Goal: Transaction & Acquisition: Book appointment/travel/reservation

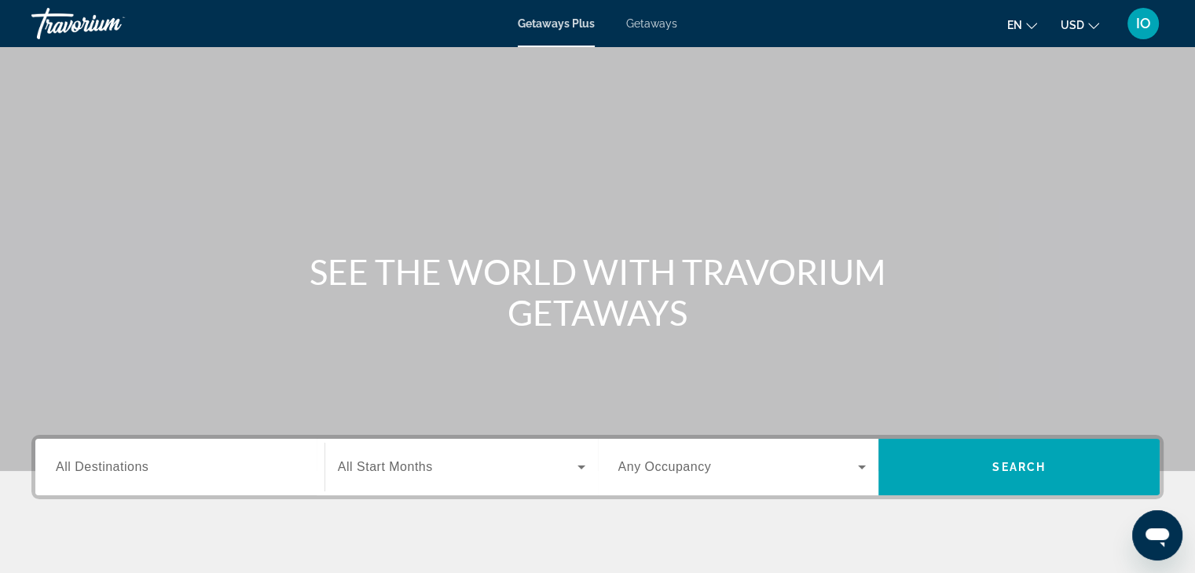
click at [654, 13] on div "Getaways Plus Getaways en English Español Français Italiano Português русский U…" at bounding box center [597, 23] width 1195 height 41
click at [657, 21] on span "Getaways" at bounding box center [651, 23] width 51 height 13
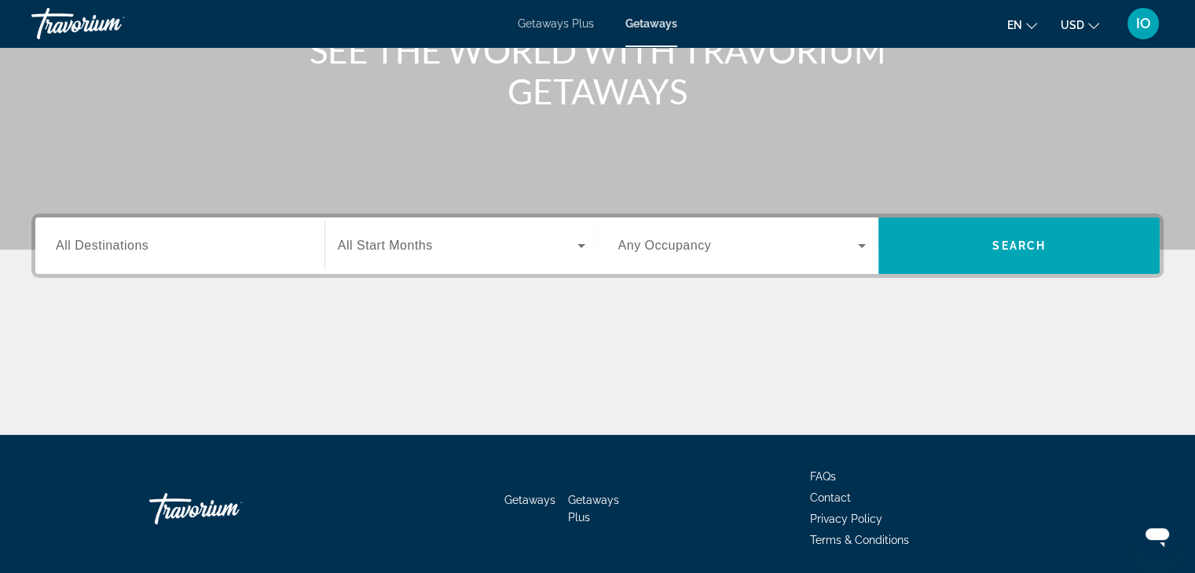
scroll to position [276, 0]
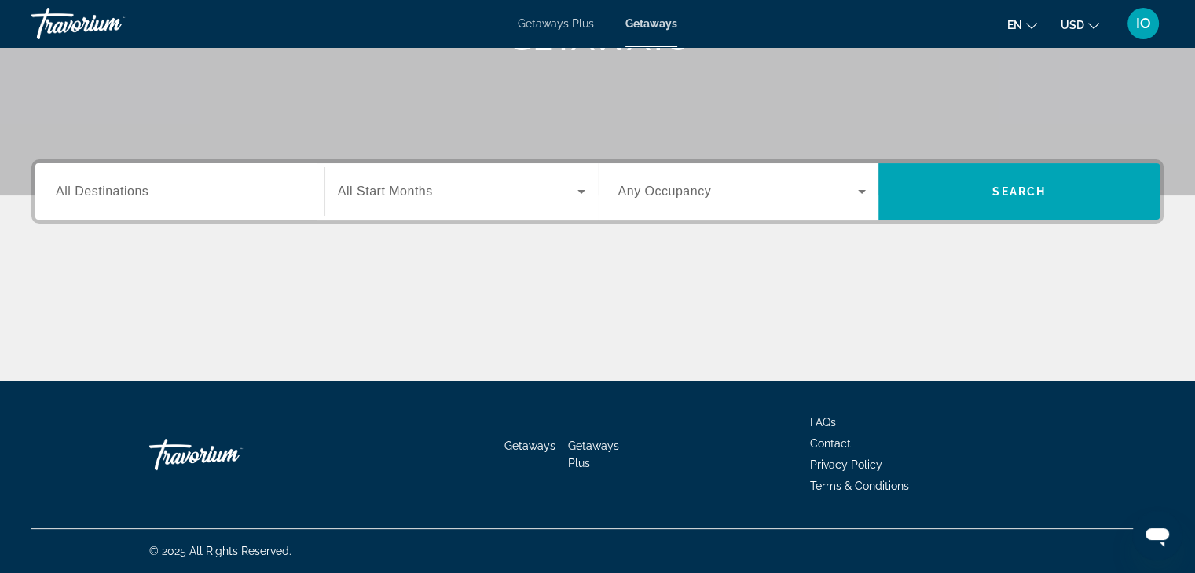
click at [76, 194] on span "All Destinations" at bounding box center [102, 191] width 93 height 13
click at [76, 194] on input "Destination All Destinations" at bounding box center [180, 192] width 248 height 19
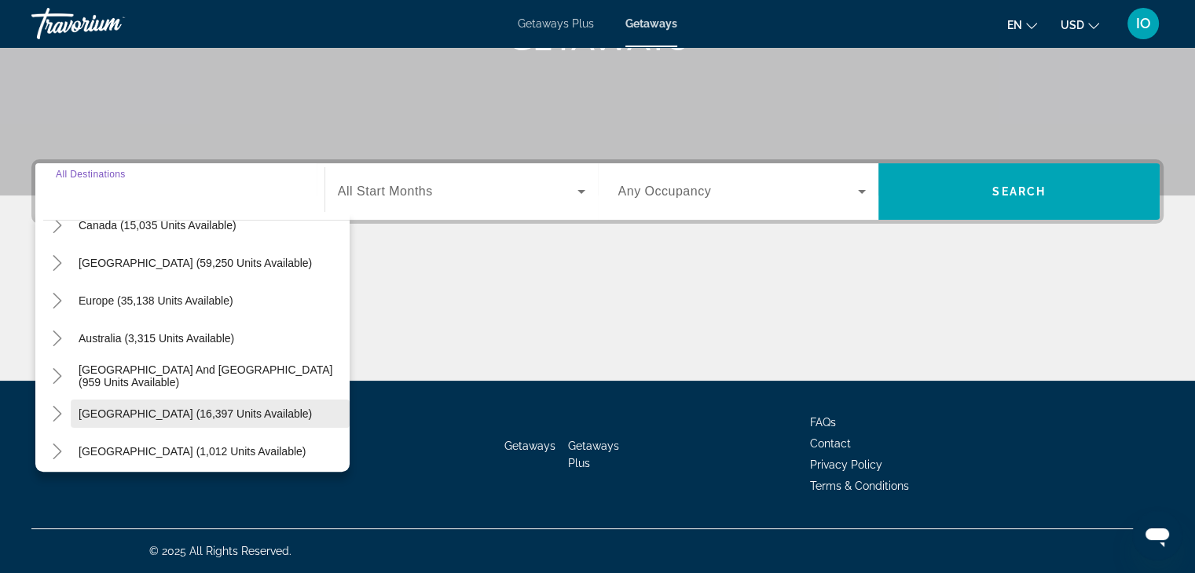
scroll to position [157, 0]
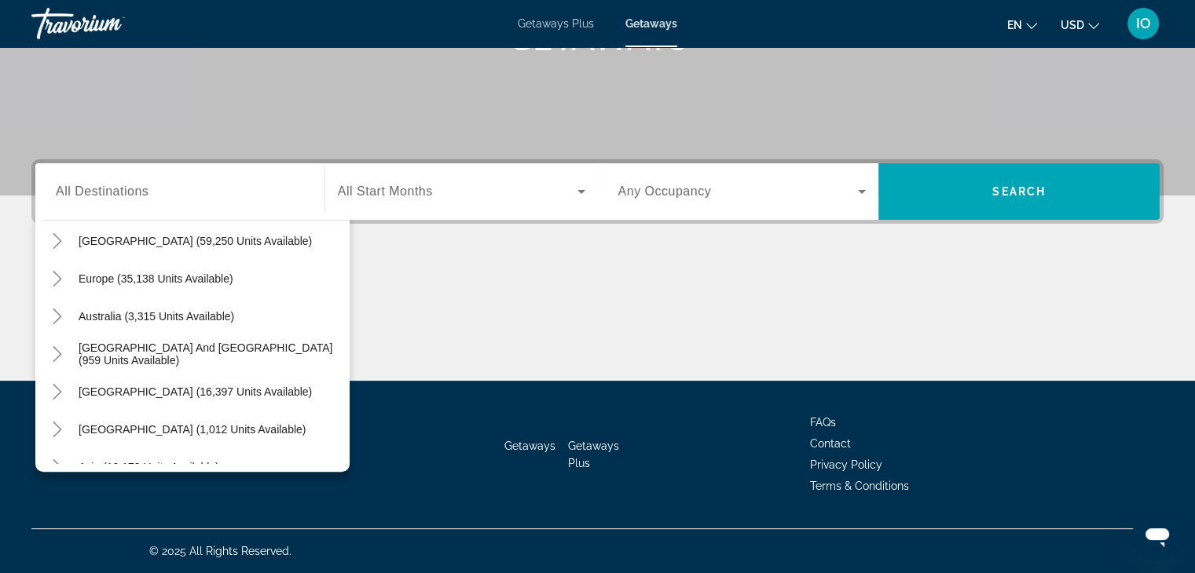
drag, startPoint x: 95, startPoint y: 574, endPoint x: 147, endPoint y: 610, distance: 62.7
click at [55, 277] on icon "Toggle Europe (35,138 units available)" at bounding box center [57, 279] width 16 height 16
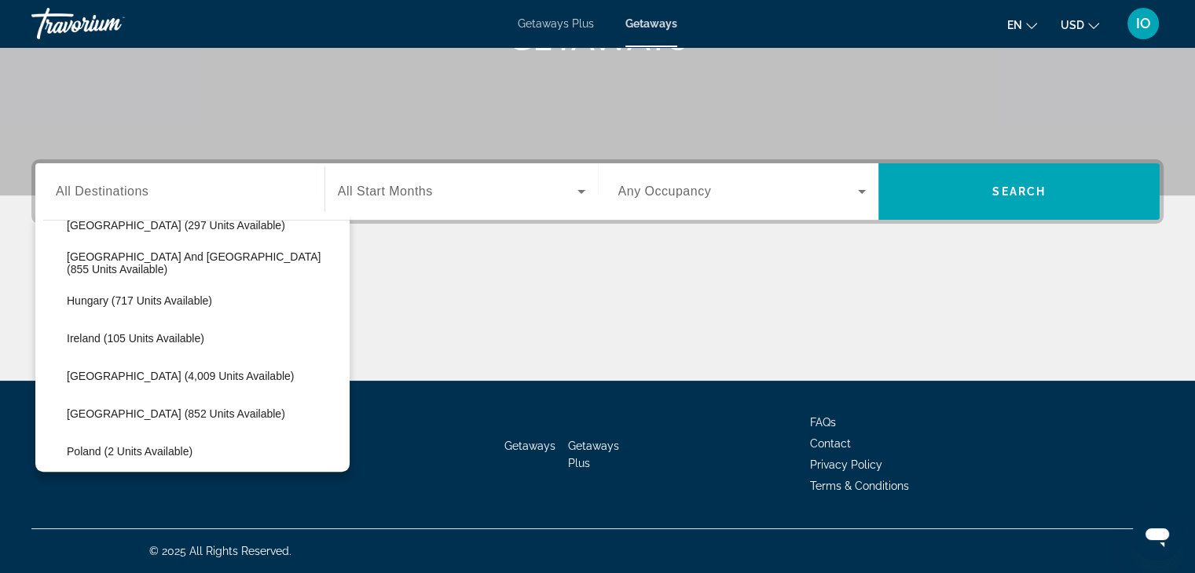
scroll to position [589, 0]
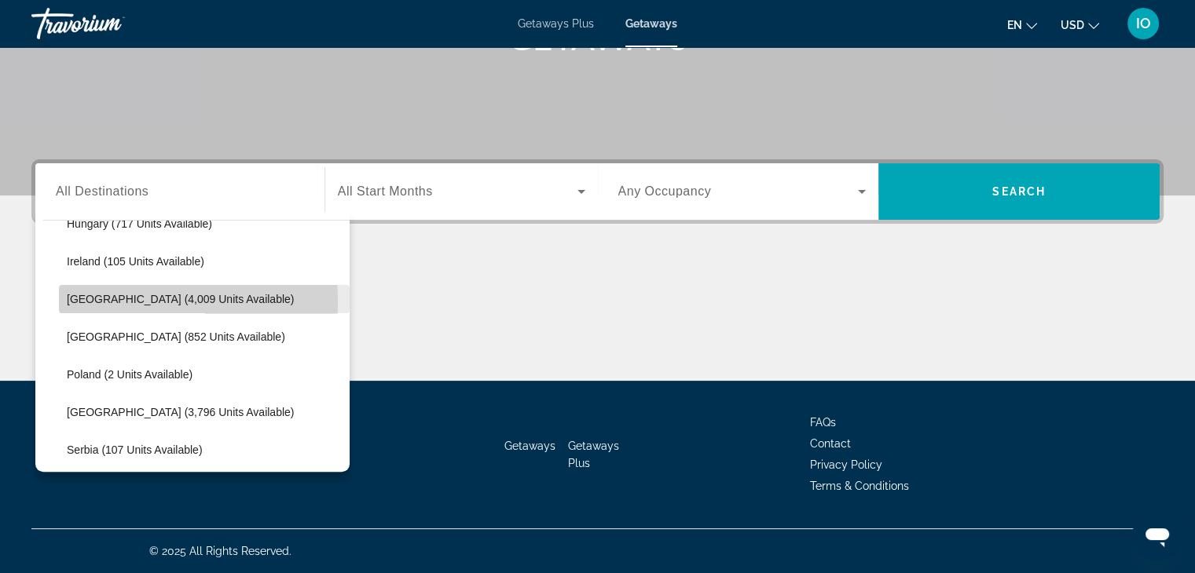
click at [71, 301] on span "Italy (4,009 units available)" at bounding box center [180, 299] width 227 height 13
type input "**********"
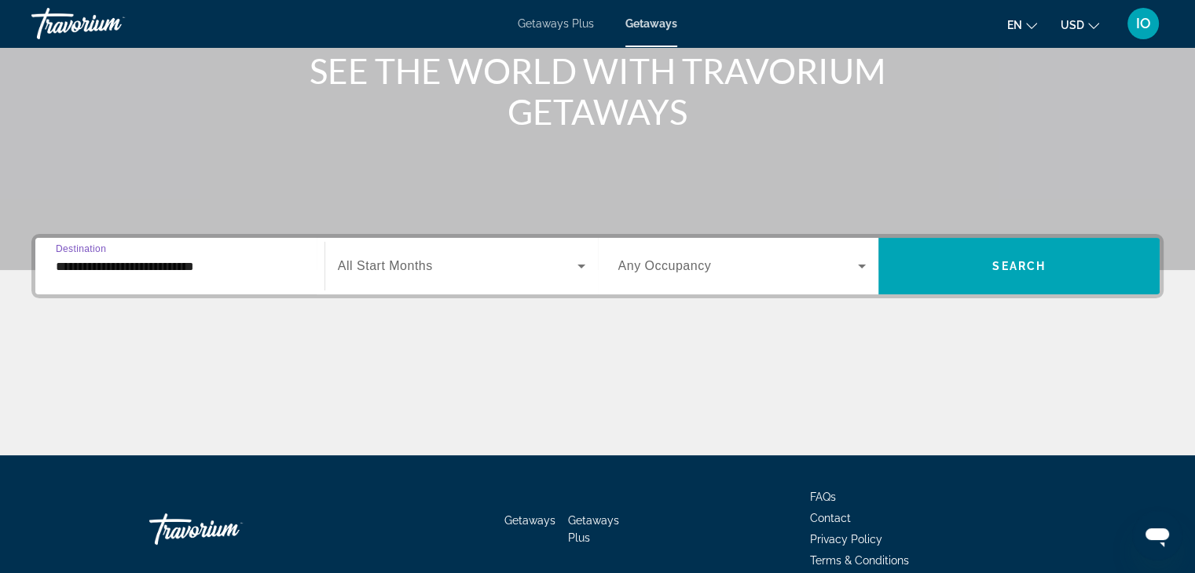
scroll to position [276, 0]
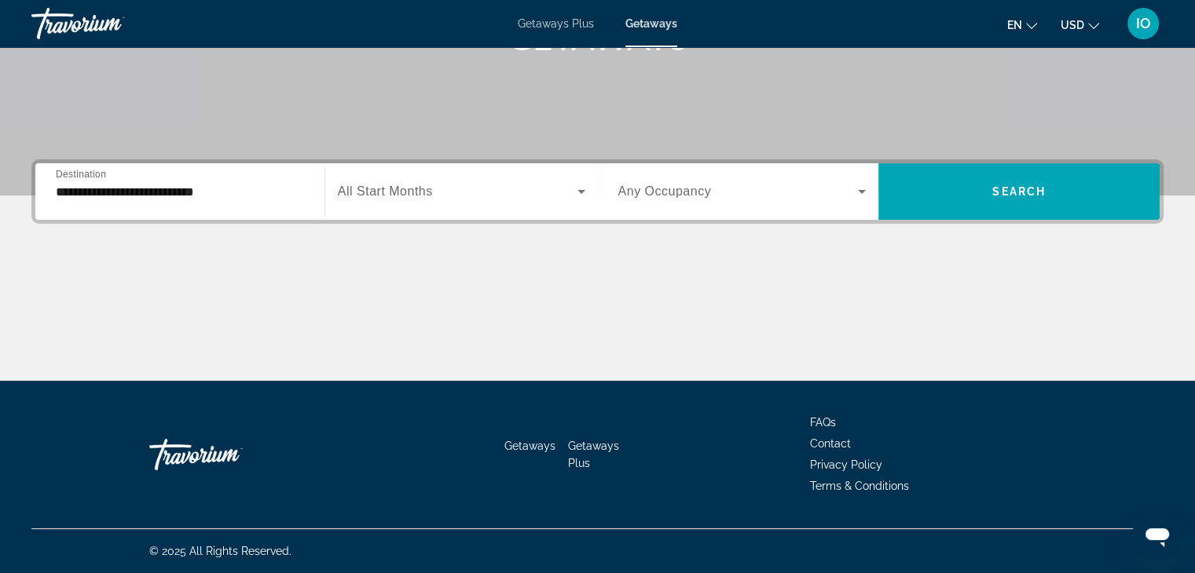
click at [404, 196] on span "All Start Months" at bounding box center [385, 191] width 95 height 13
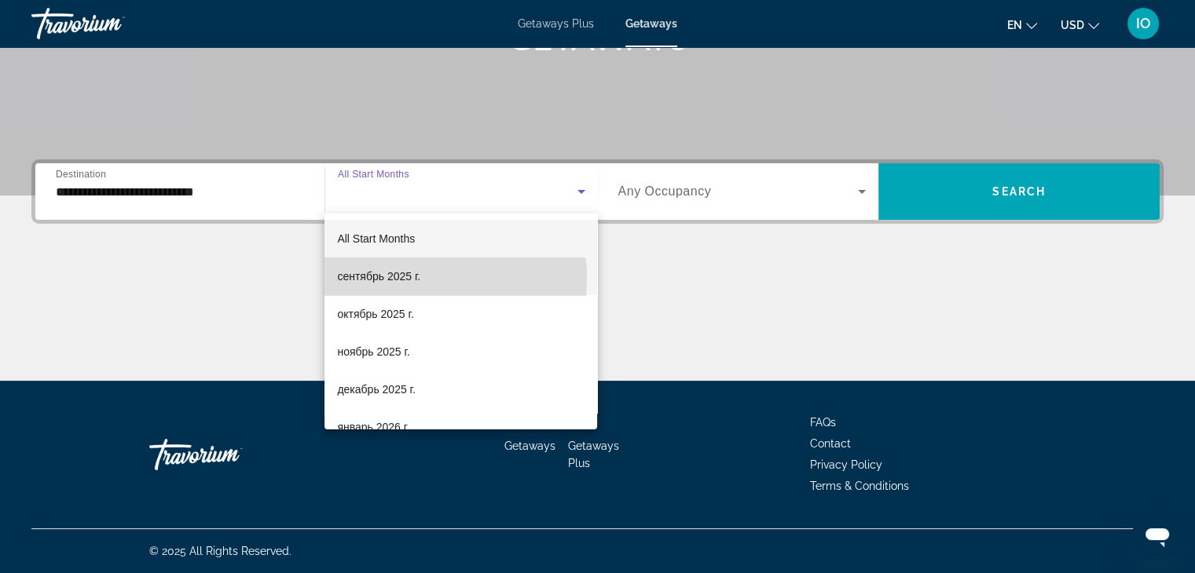
click at [400, 279] on span "сентябрь 2025 г." at bounding box center [378, 276] width 83 height 19
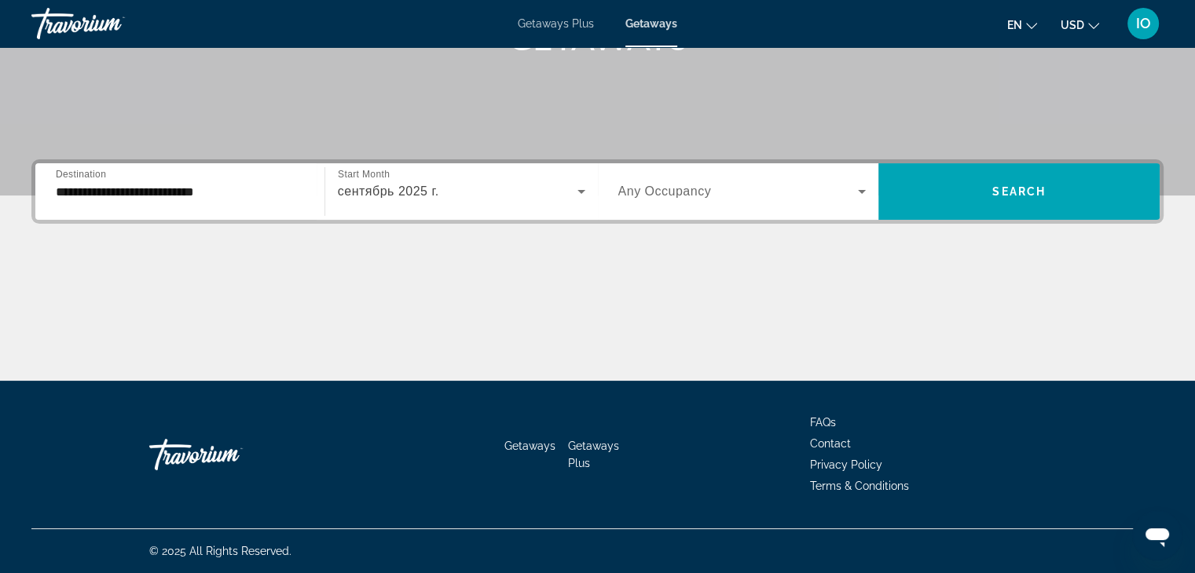
click at [630, 192] on span "Any Occupancy" at bounding box center [664, 191] width 93 height 13
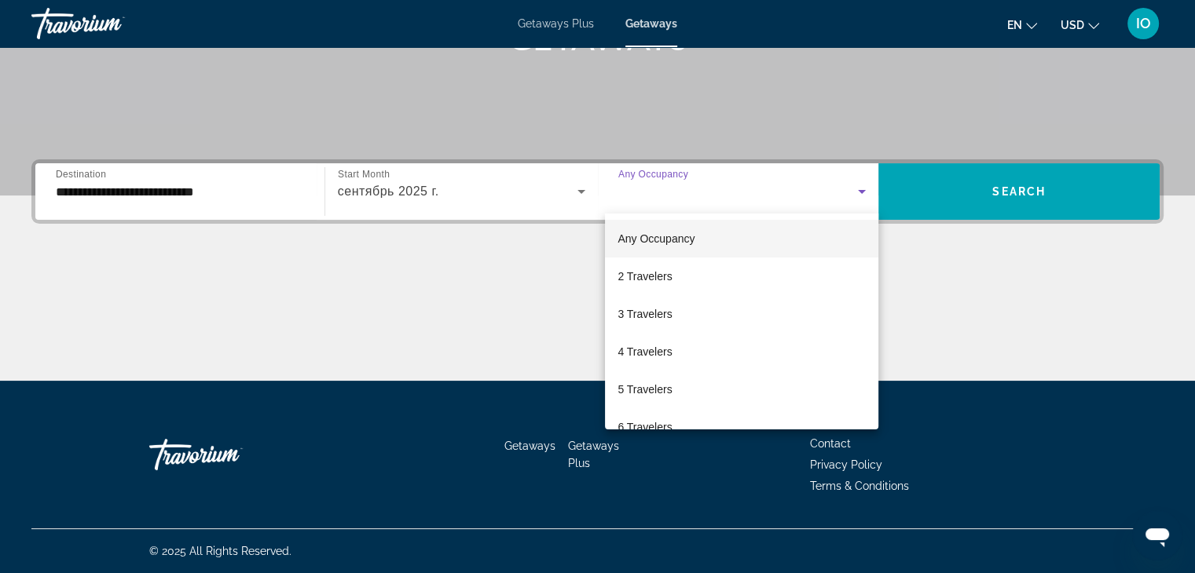
click at [698, 180] on div at bounding box center [597, 286] width 1195 height 573
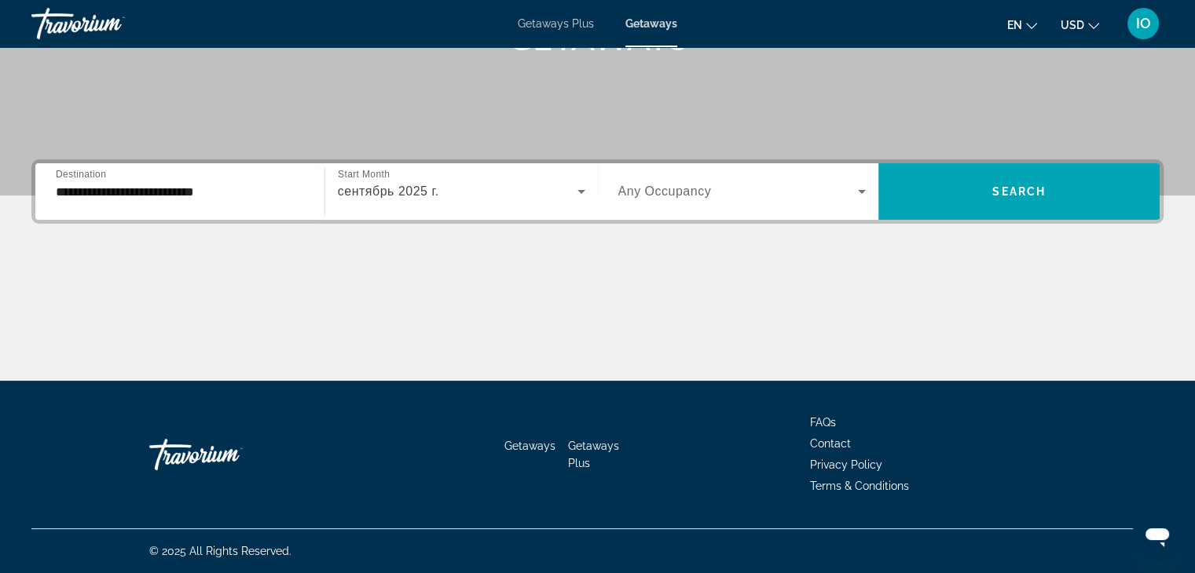
click at [862, 192] on icon "Search widget" at bounding box center [862, 192] width 8 height 4
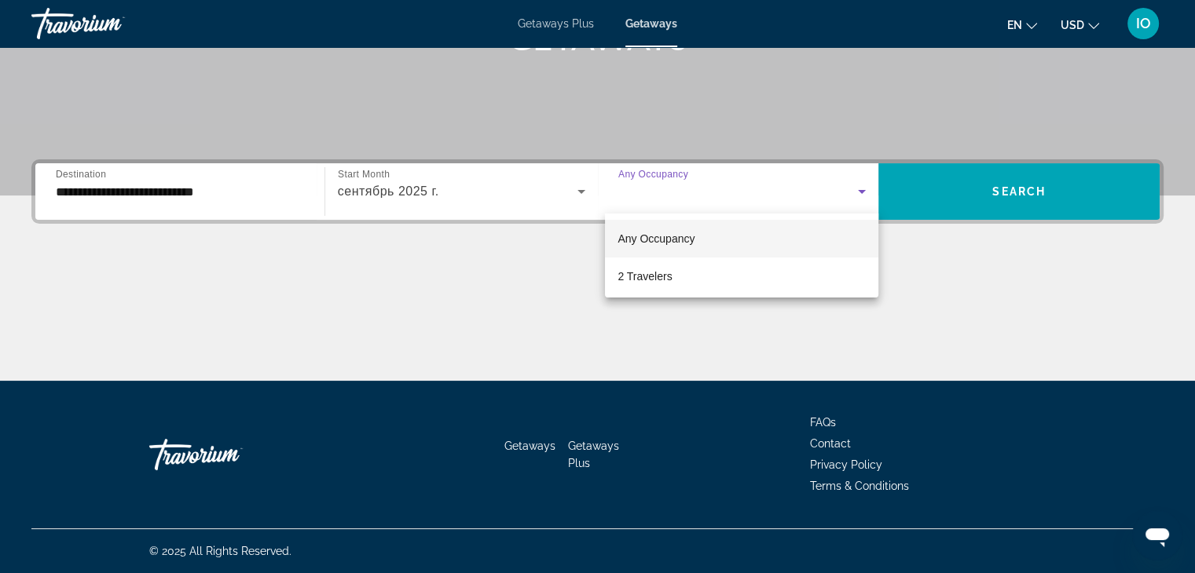
click at [863, 192] on div at bounding box center [597, 286] width 1195 height 573
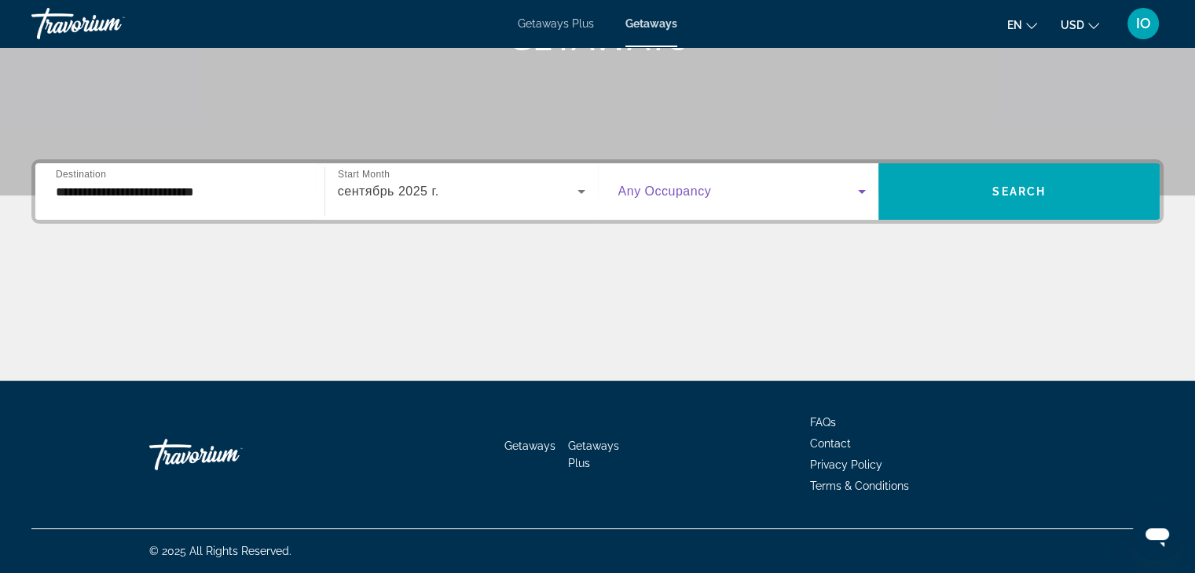
click at [863, 195] on icon "Search widget" at bounding box center [861, 191] width 19 height 19
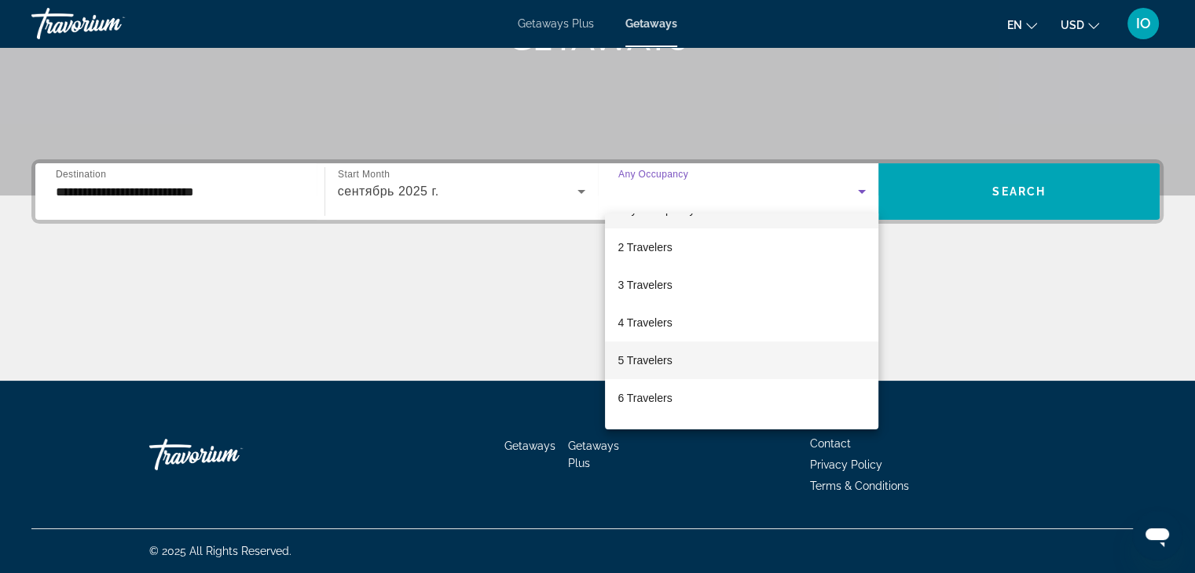
scroll to position [79, 0]
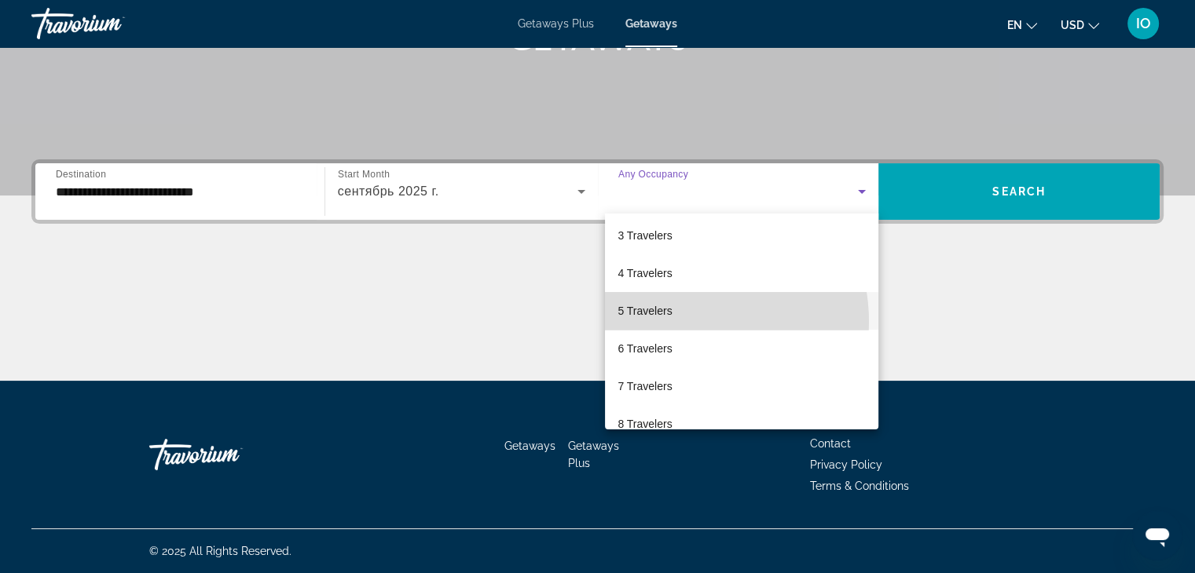
click at [684, 321] on mat-option "5 Travelers" at bounding box center [741, 311] width 273 height 38
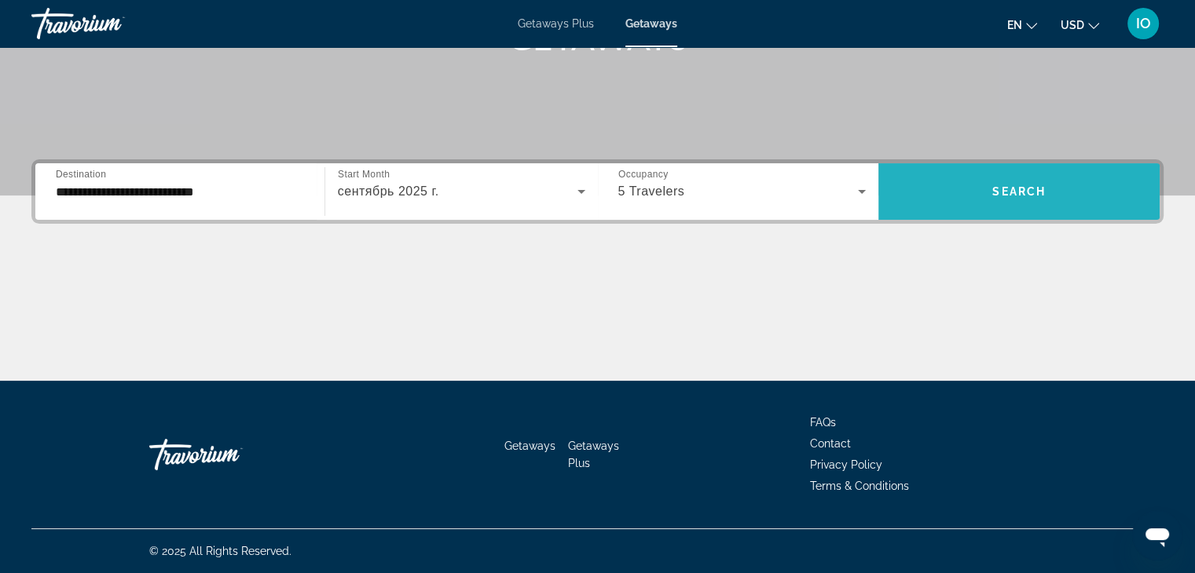
click at [1037, 193] on span "Search" at bounding box center [1018, 191] width 53 height 13
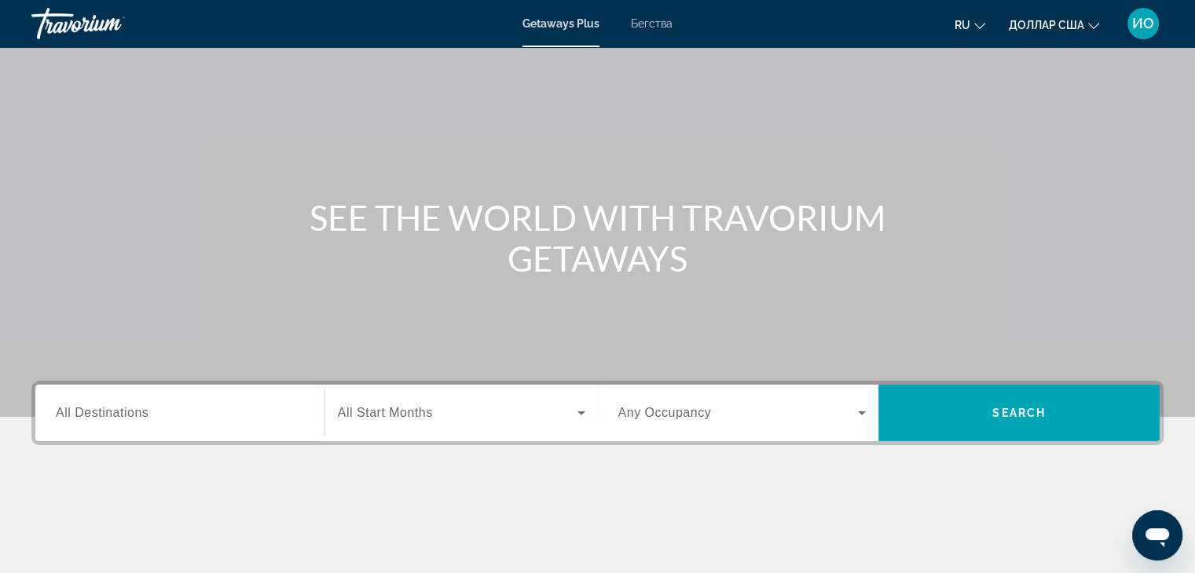
scroll to position [79, 0]
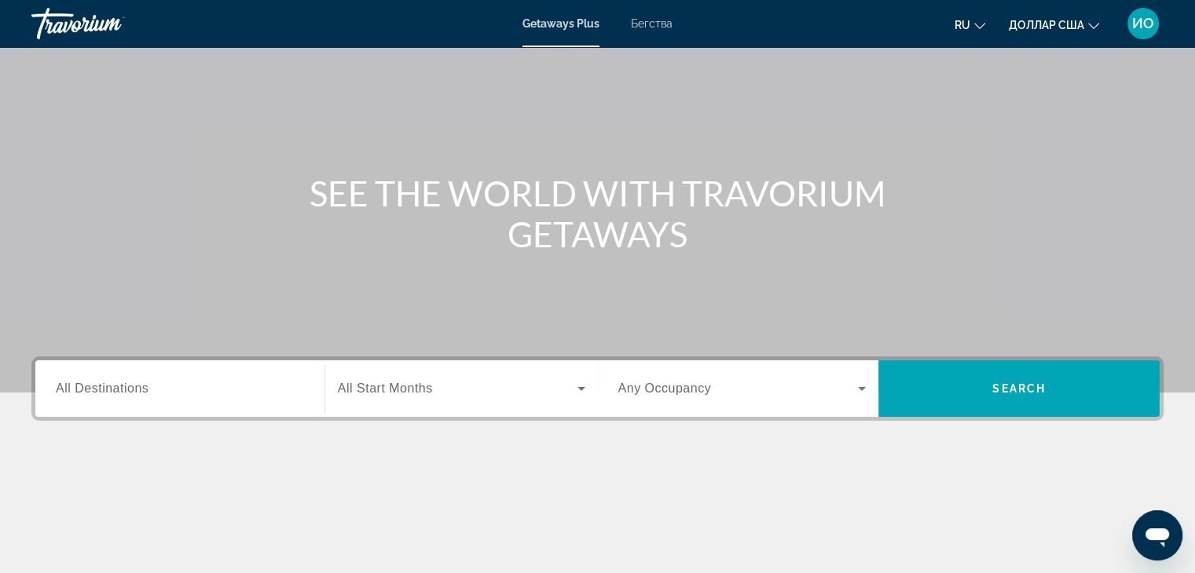
click at [110, 394] on span "All Destinations" at bounding box center [102, 388] width 93 height 13
click at [110, 394] on input "Destination All Destinations" at bounding box center [180, 389] width 248 height 19
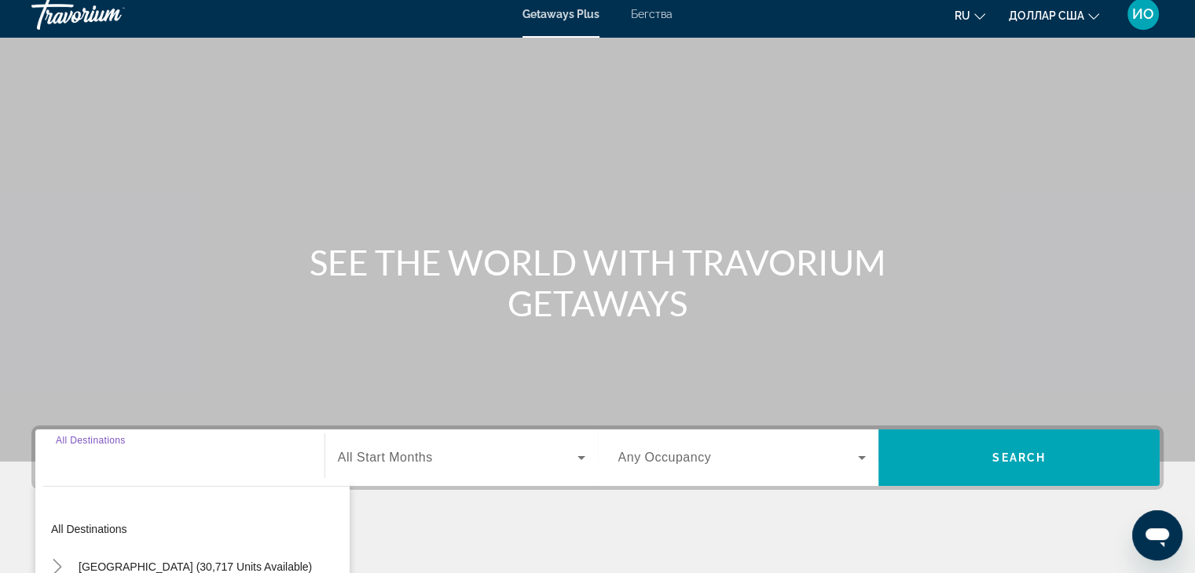
scroll to position [0, 0]
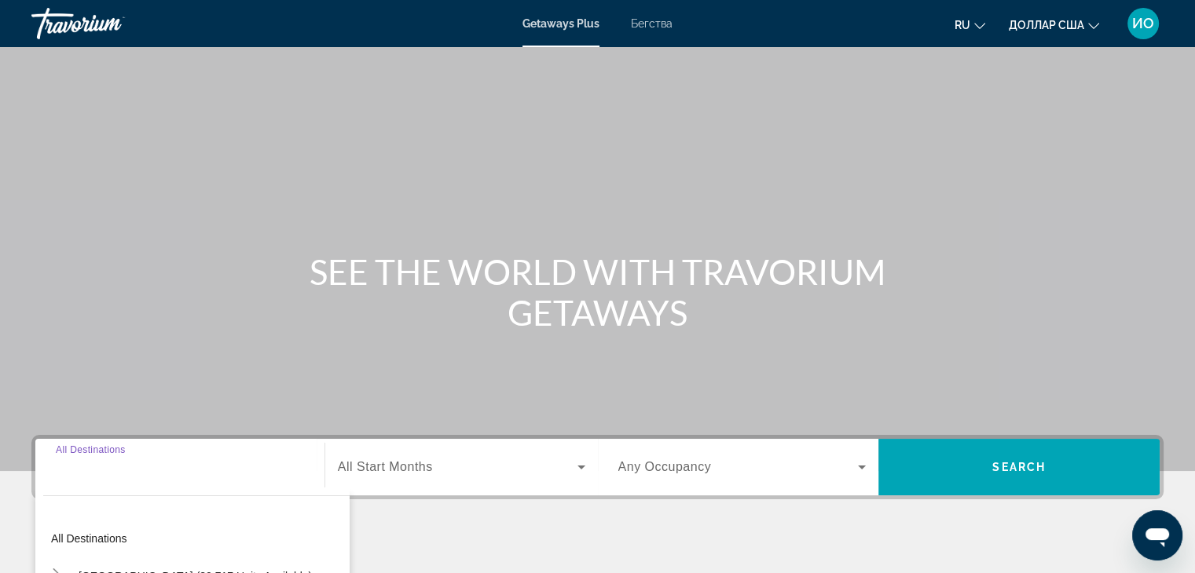
click at [657, 25] on font "Бегства" at bounding box center [652, 23] width 42 height 13
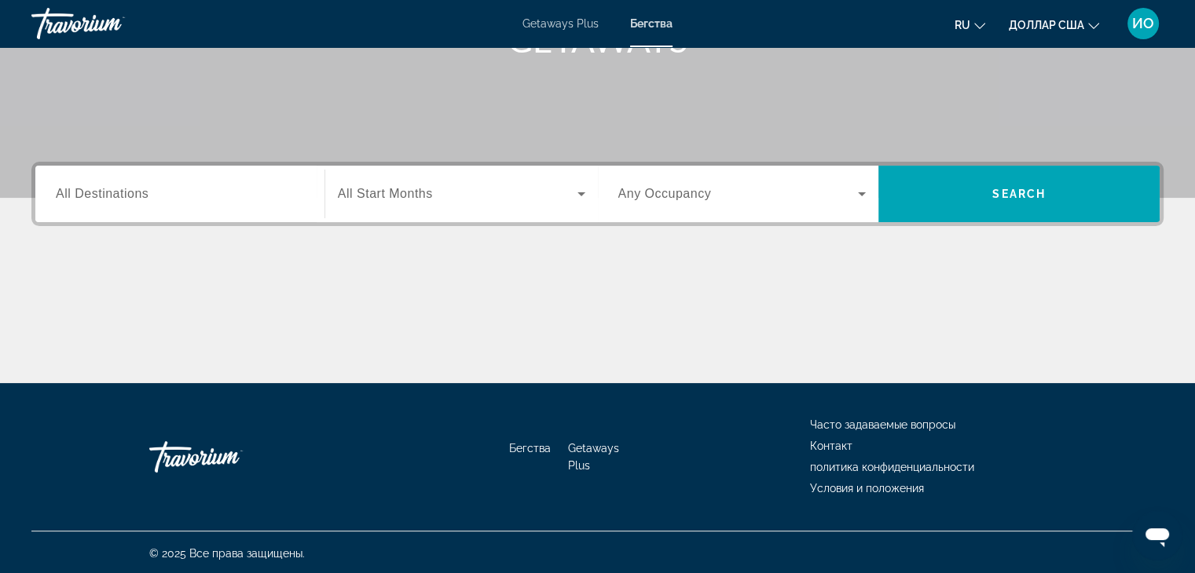
scroll to position [276, 0]
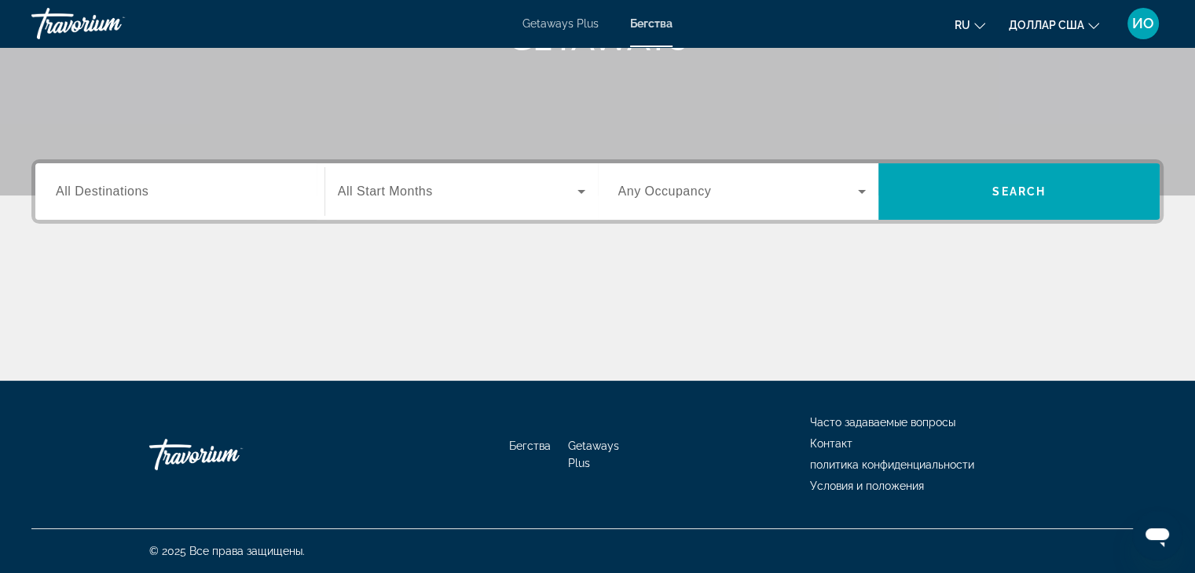
click at [50, 189] on div "Destination All Destinations" at bounding box center [179, 192] width 273 height 45
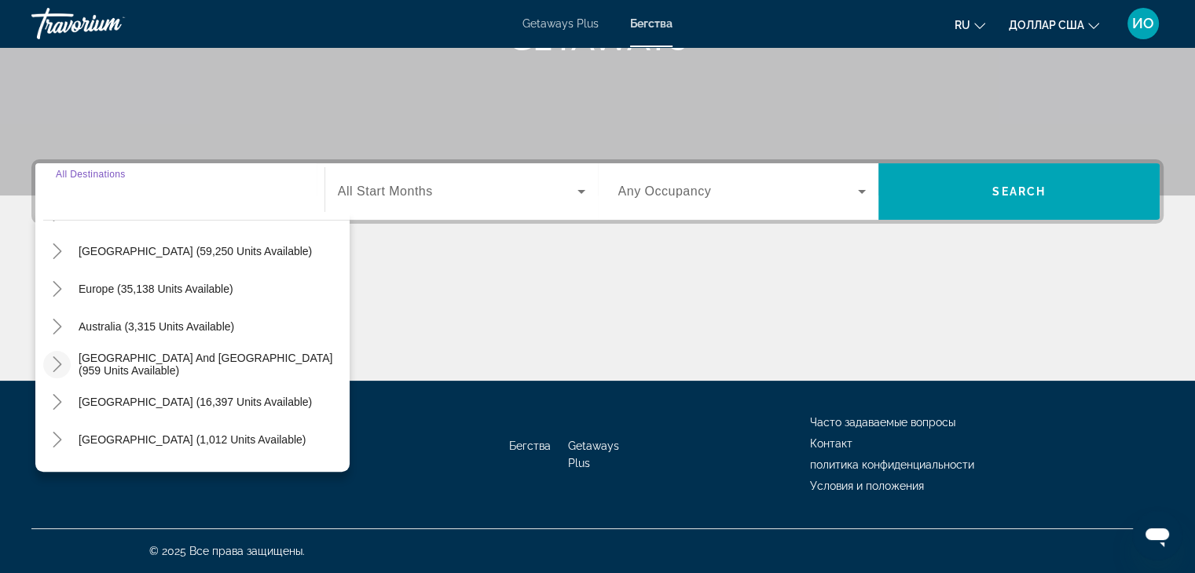
scroll to position [157, 0]
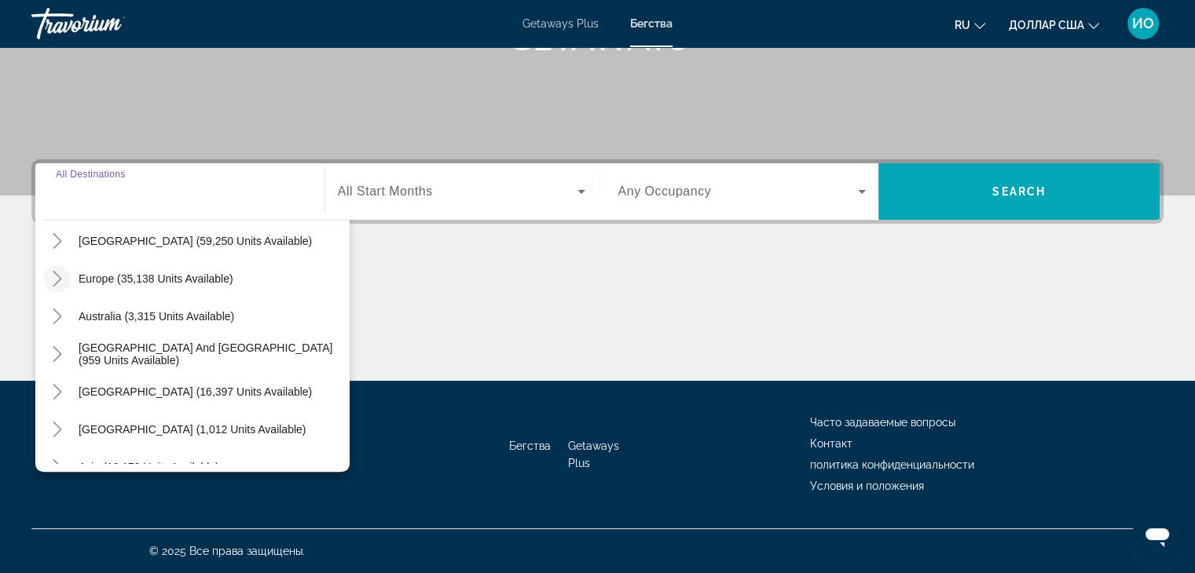
click at [55, 280] on icon "Toggle Europe (35,138 units available)" at bounding box center [57, 279] width 16 height 16
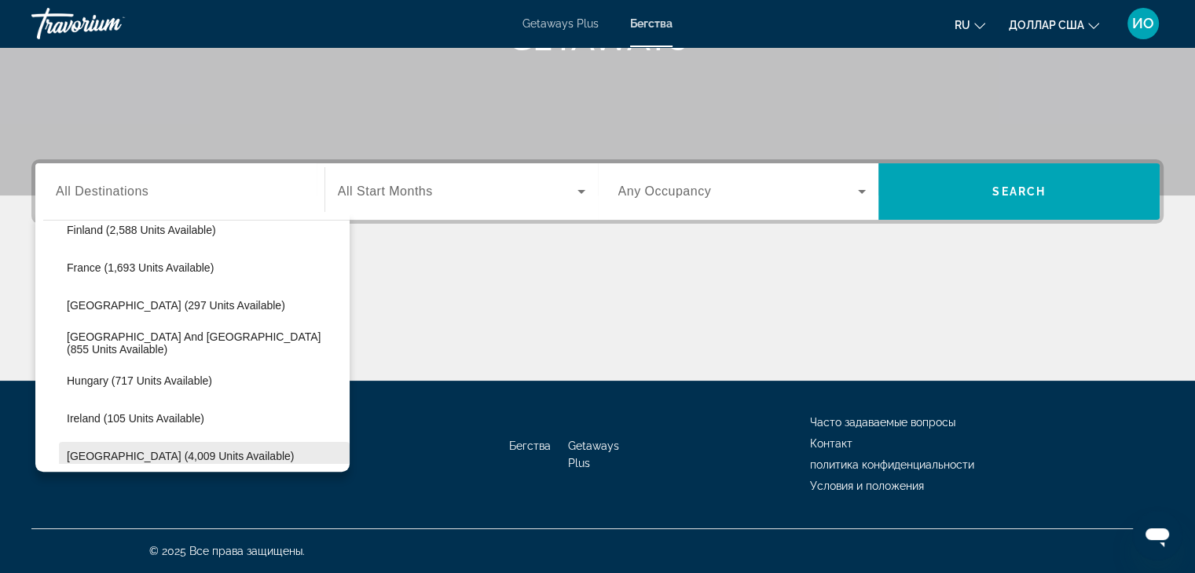
scroll to position [511, 0]
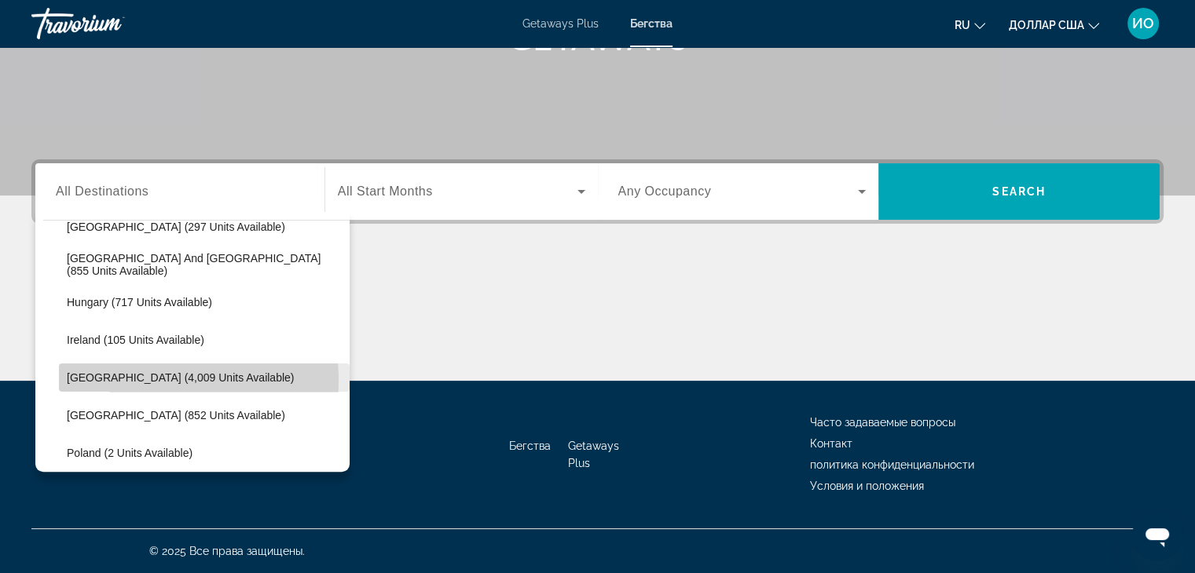
click at [123, 381] on span "Italy (4,009 units available)" at bounding box center [180, 378] width 227 height 13
type input "**********"
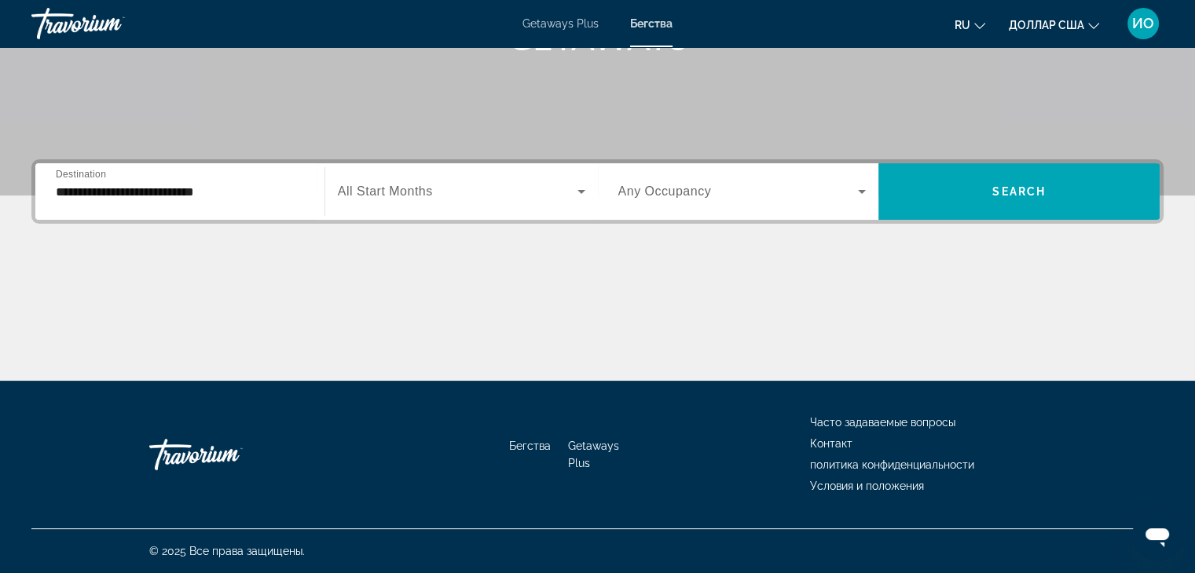
click at [350, 191] on span "All Start Months" at bounding box center [385, 191] width 95 height 13
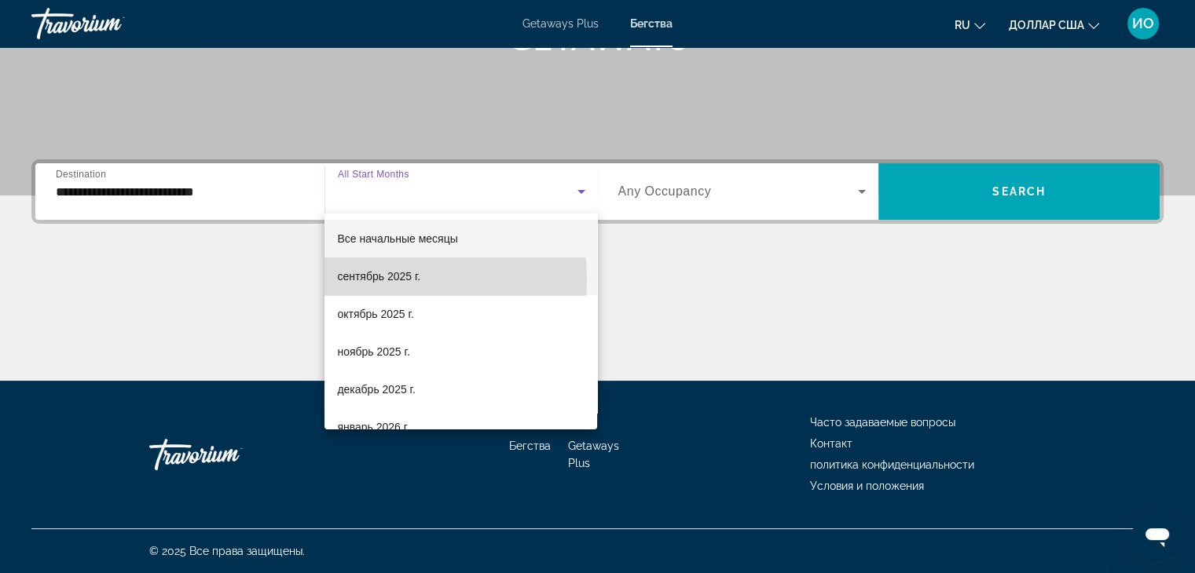
click at [384, 280] on font "сентябрь 2025 г." at bounding box center [378, 276] width 83 height 13
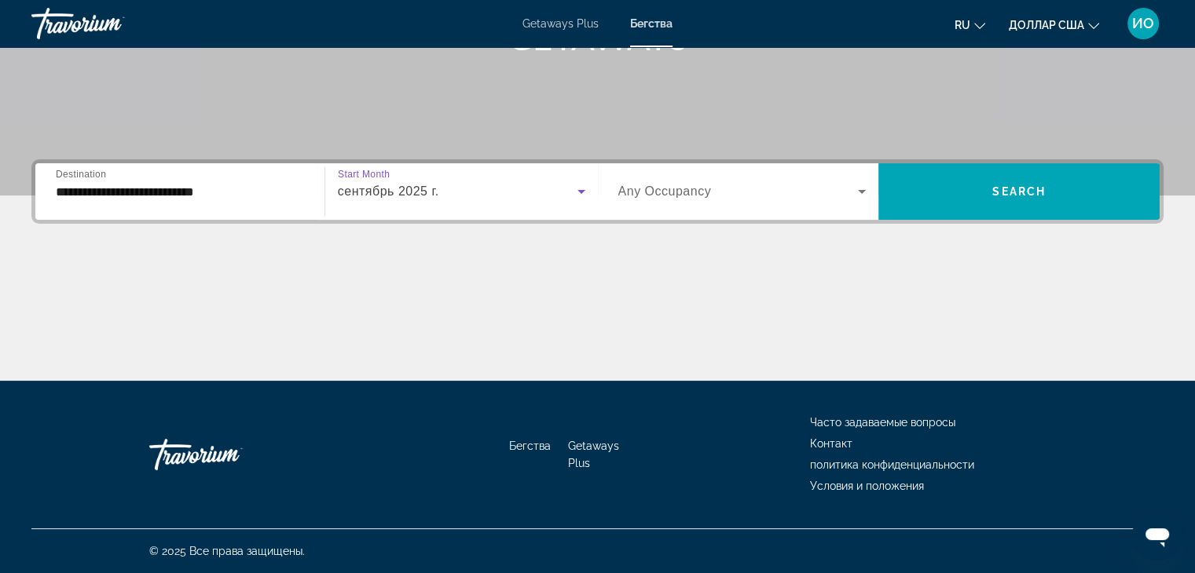
click at [659, 186] on span "Any Occupancy" at bounding box center [664, 191] width 93 height 13
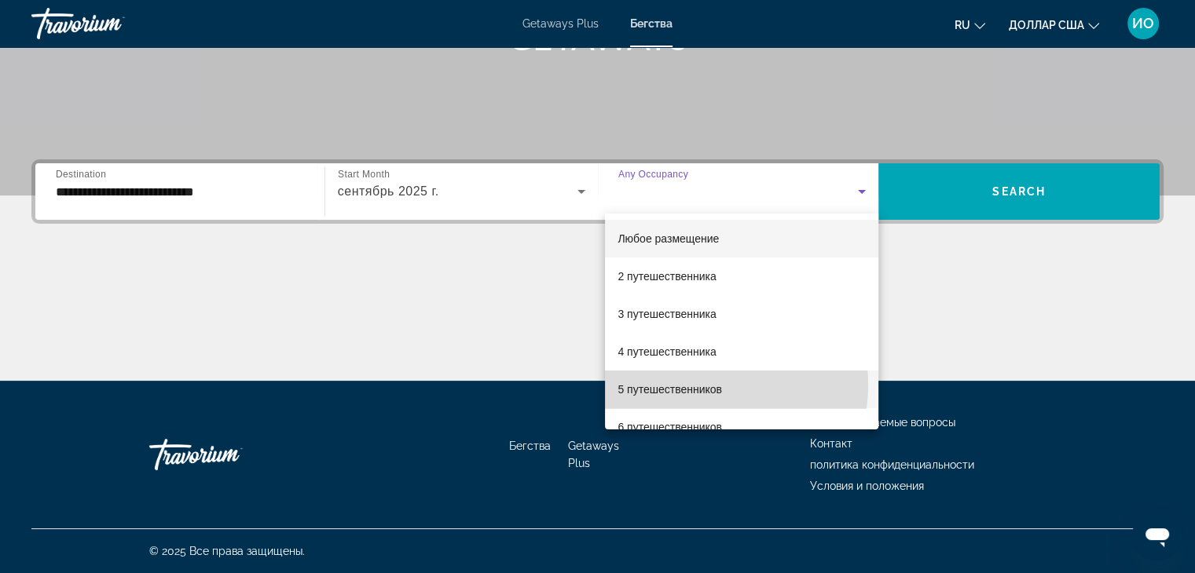
click at [691, 385] on font "5 путешественников" at bounding box center [669, 389] width 104 height 13
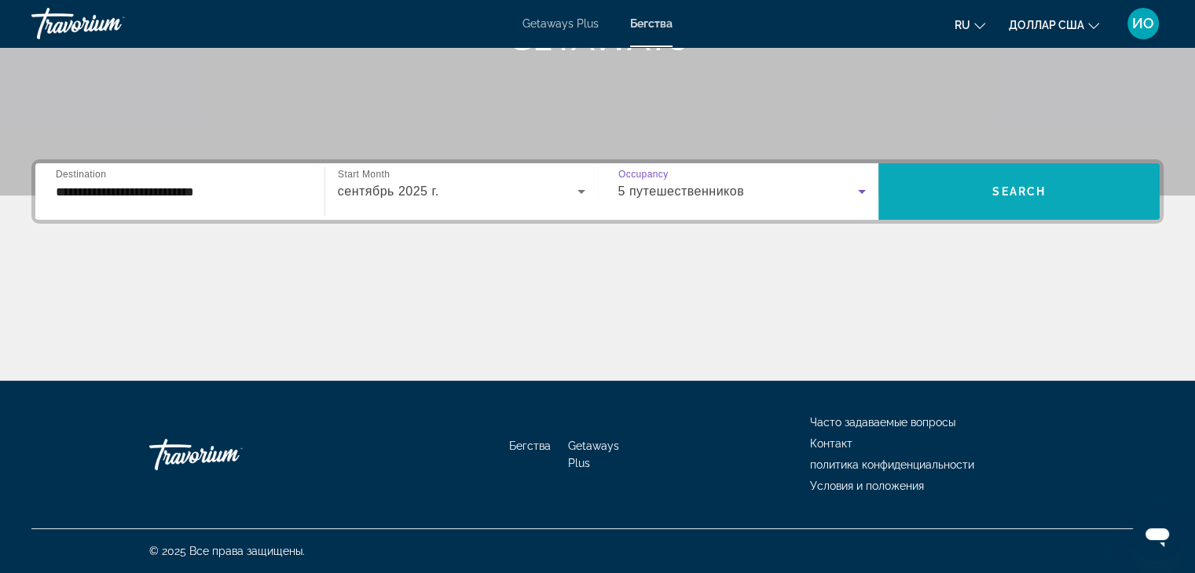
click at [1026, 186] on span "Search" at bounding box center [1018, 191] width 53 height 13
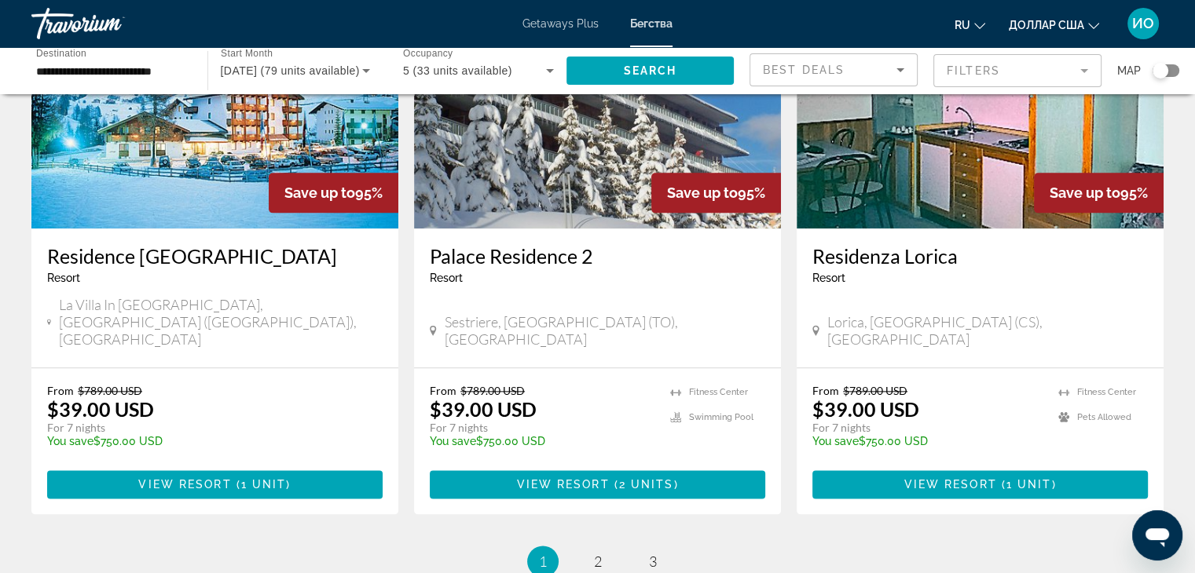
scroll to position [1807, 0]
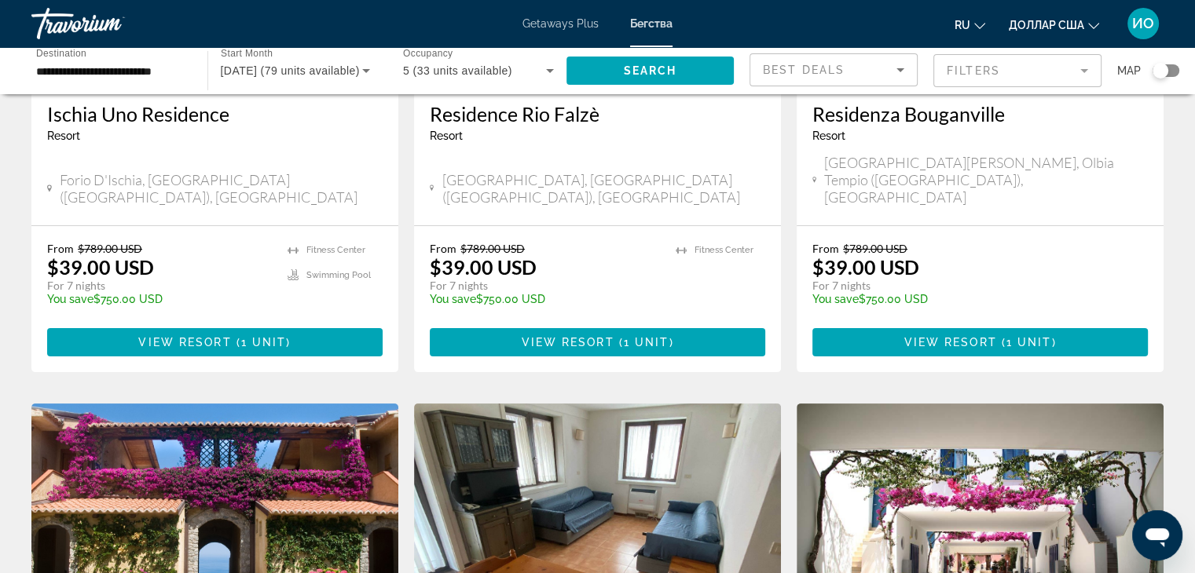
scroll to position [550, 0]
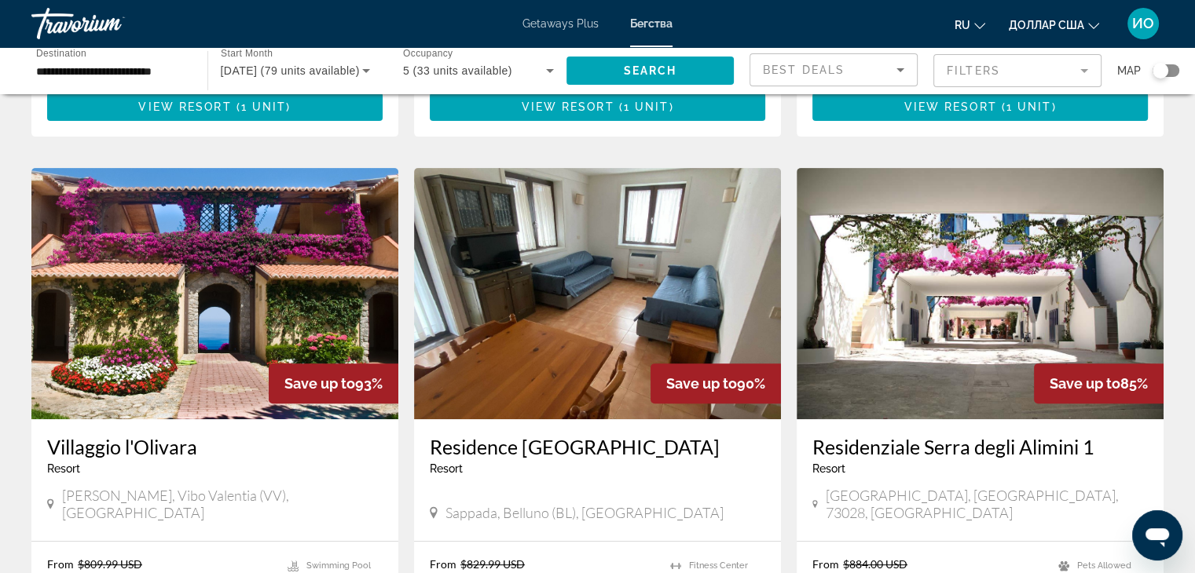
click at [135, 435] on h3 "Villaggio l'Olivara" at bounding box center [214, 447] width 335 height 24
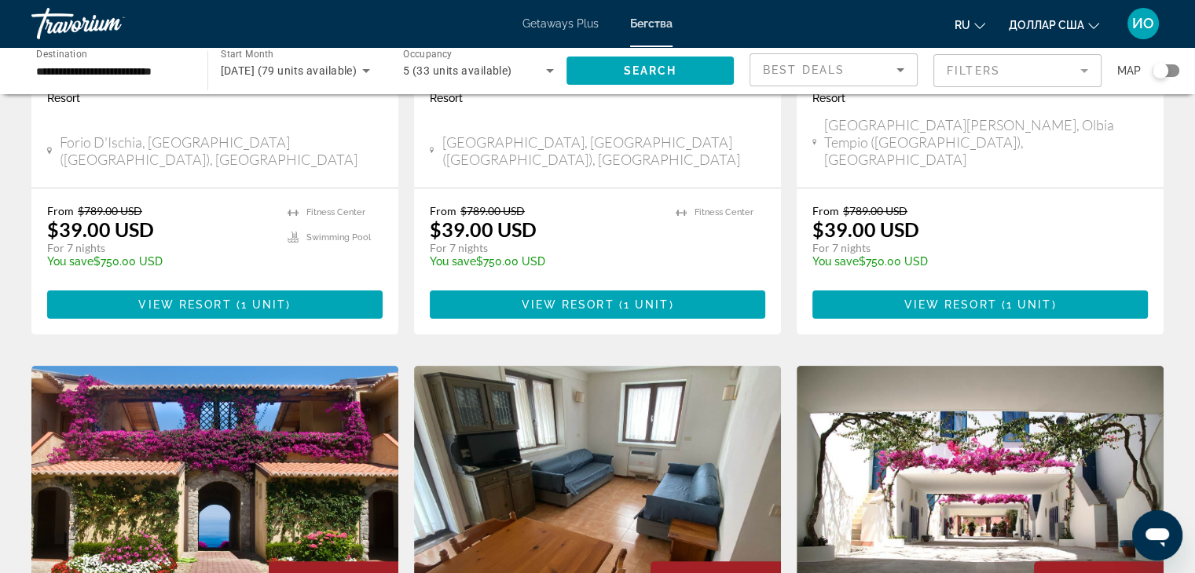
click at [834, 405] on img "Основное содержание" at bounding box center [980, 491] width 367 height 251
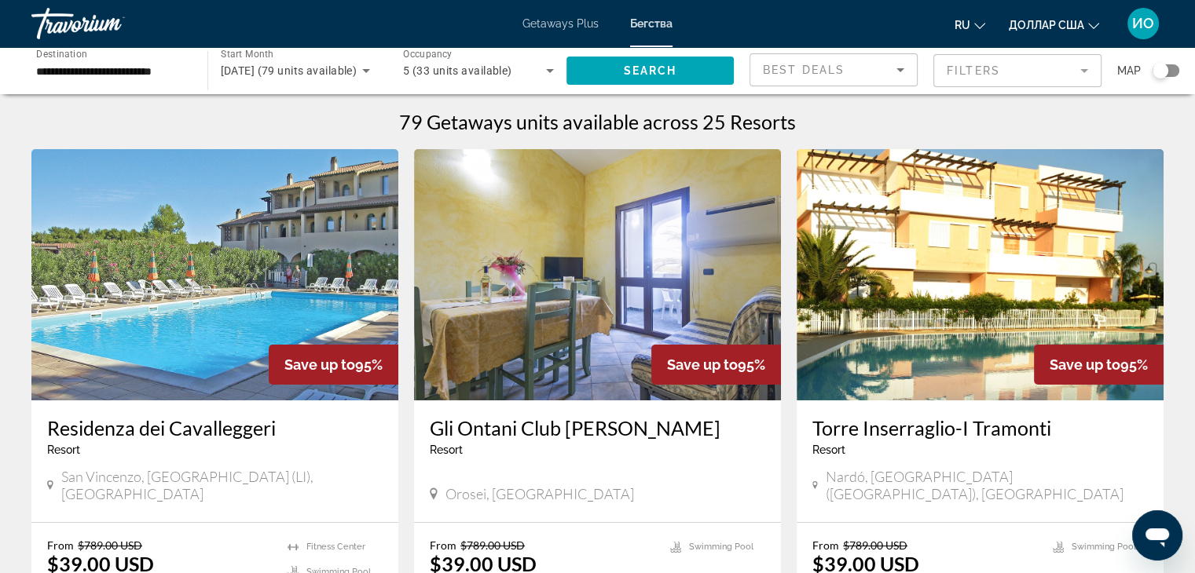
click at [1091, 70] on mat-form-field "Filters" at bounding box center [1017, 70] width 168 height 33
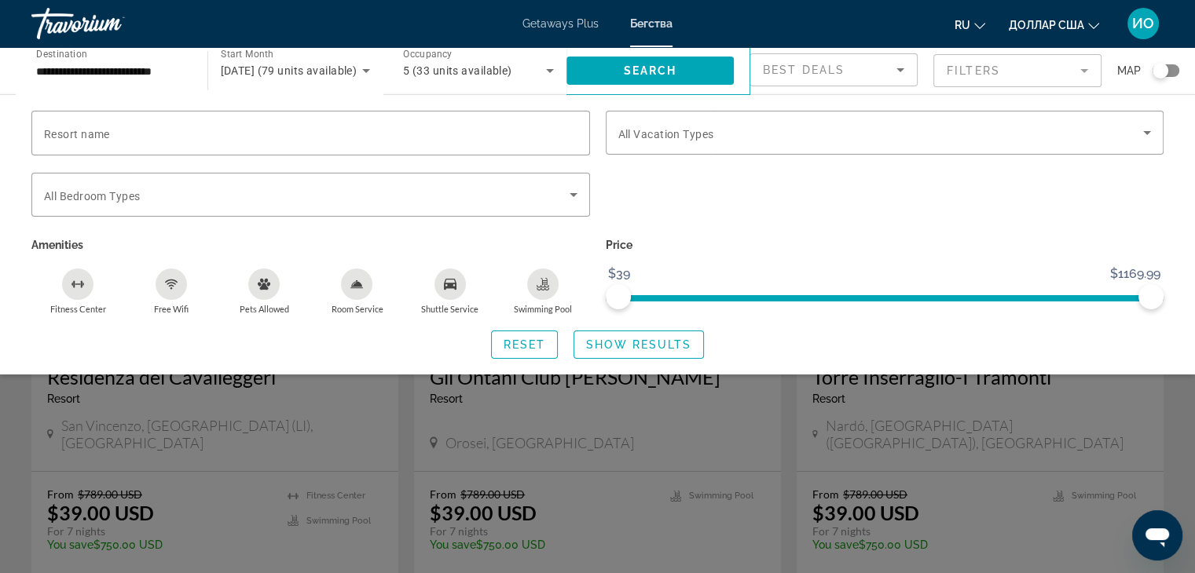
scroll to position [79, 0]
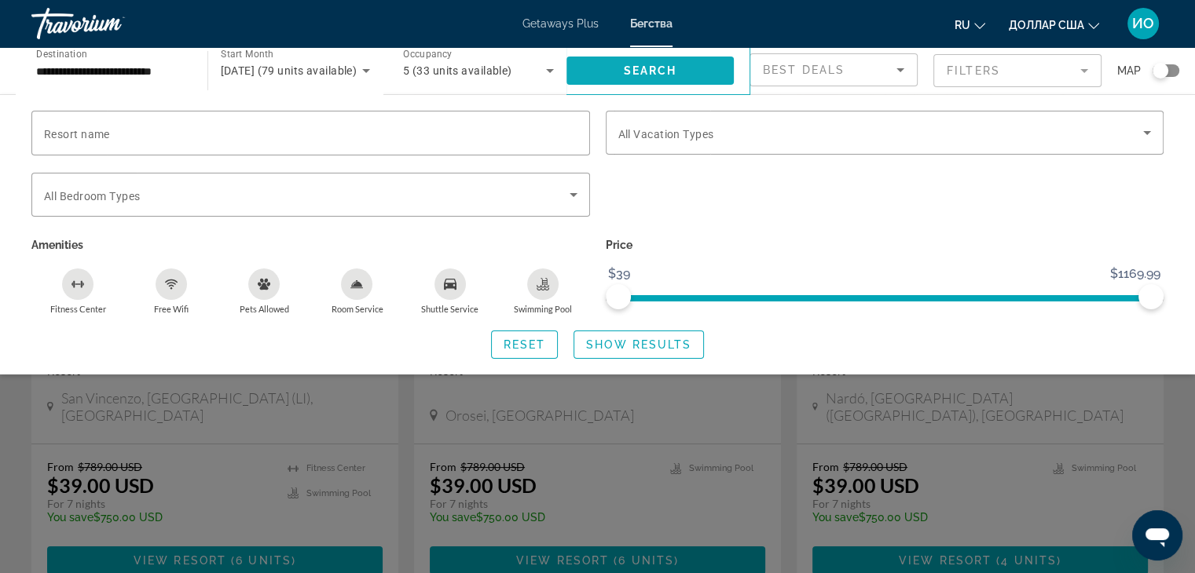
click at [669, 72] on span "Search" at bounding box center [649, 70] width 53 height 13
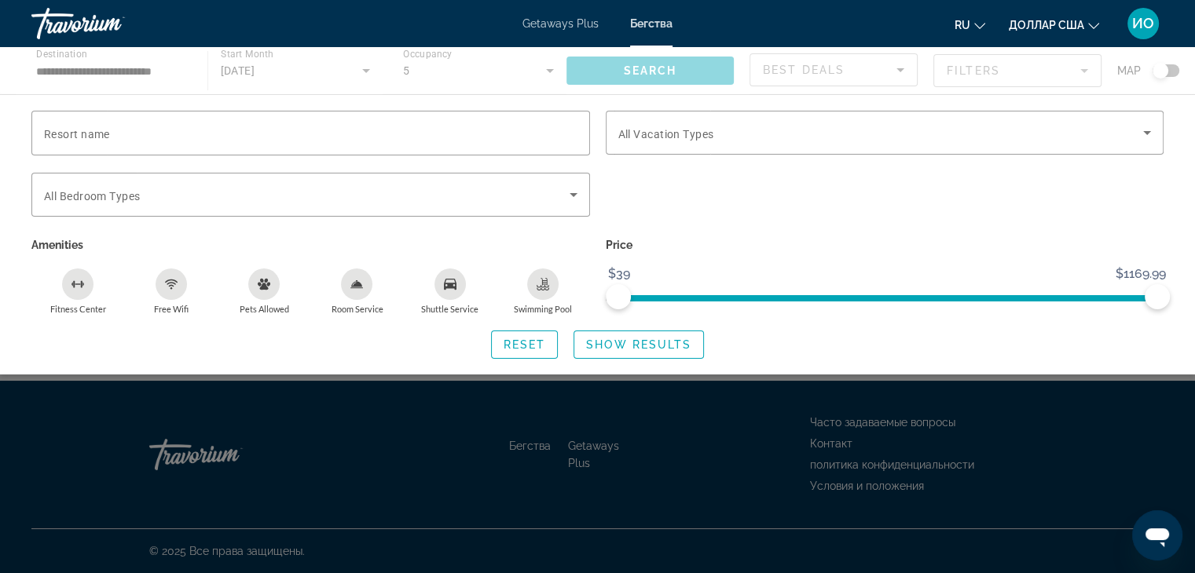
scroll to position [0, 0]
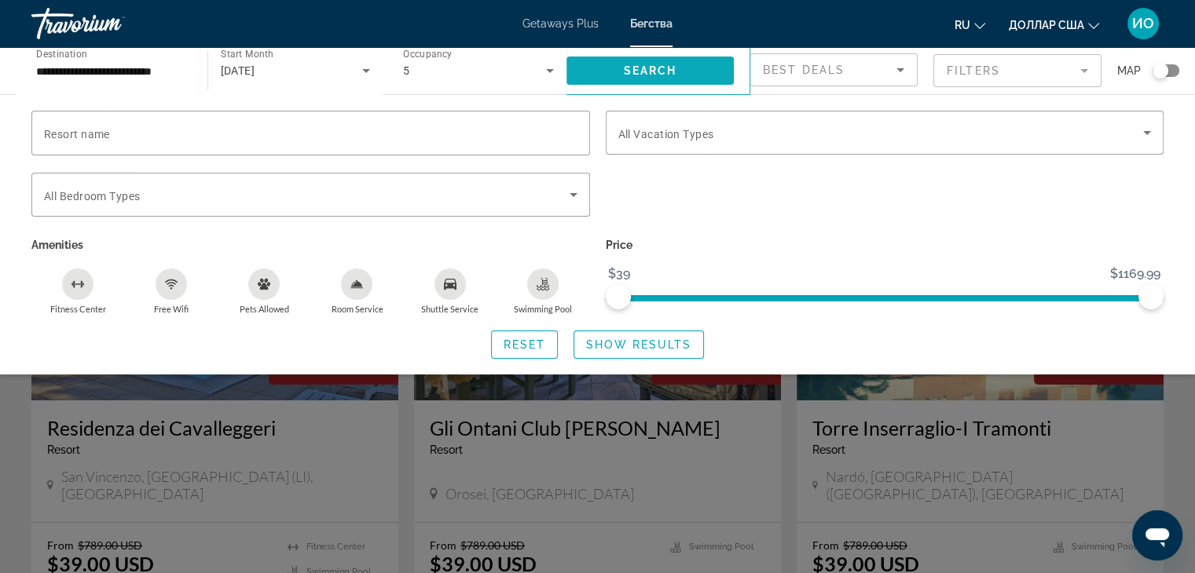
click at [673, 73] on span "Search" at bounding box center [649, 70] width 53 height 13
click at [866, 457] on div "Search widget" at bounding box center [597, 405] width 1195 height 338
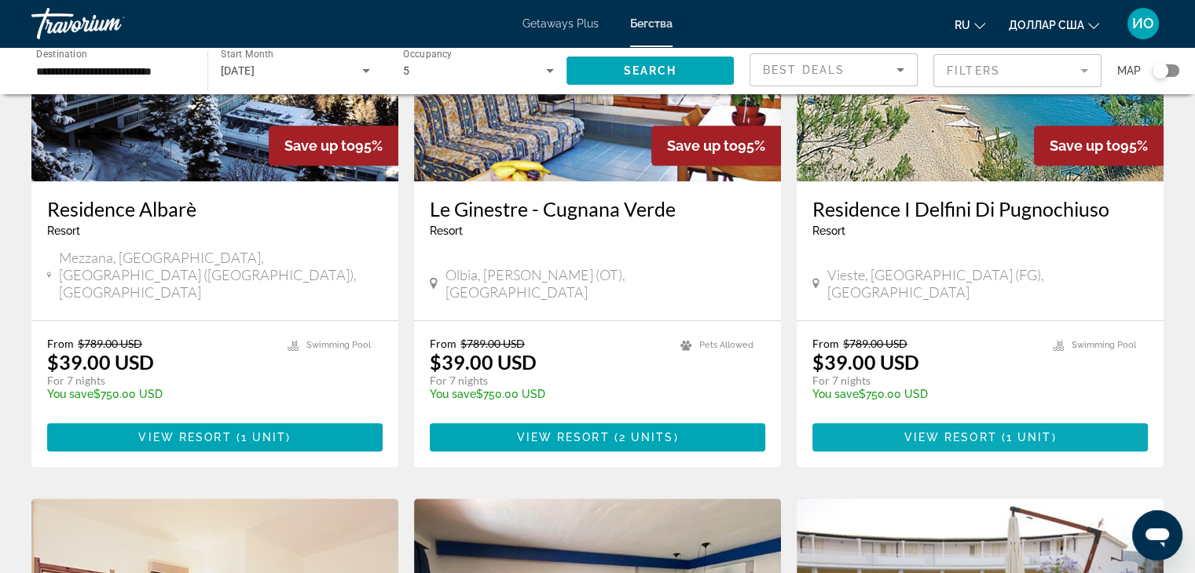
scroll to position [628, 0]
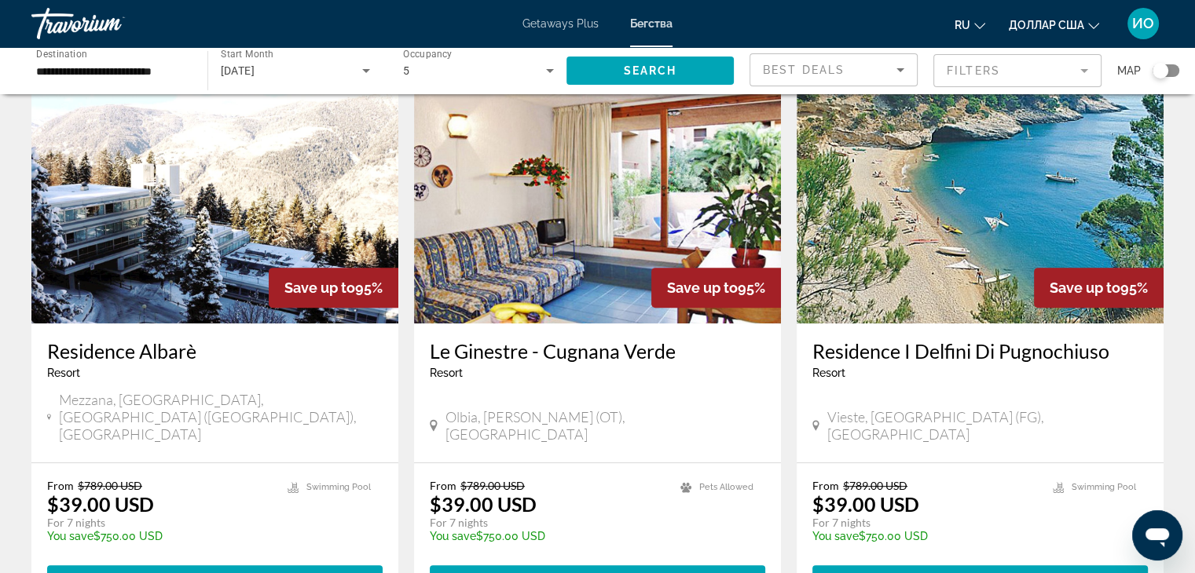
click at [994, 269] on img "Основное содержание" at bounding box center [980, 197] width 367 height 251
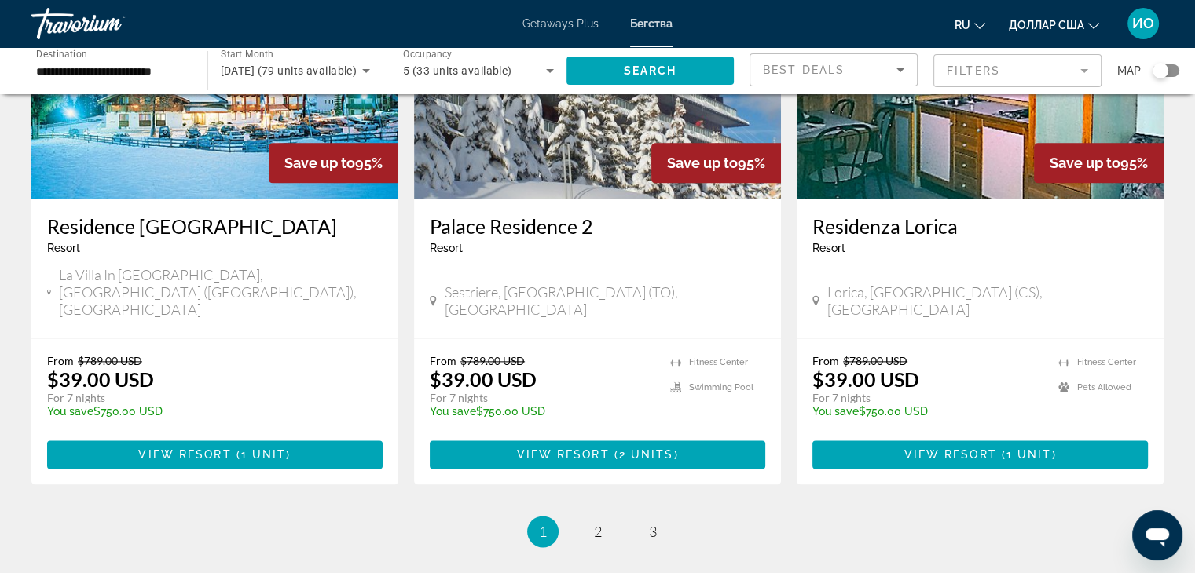
scroll to position [1964, 0]
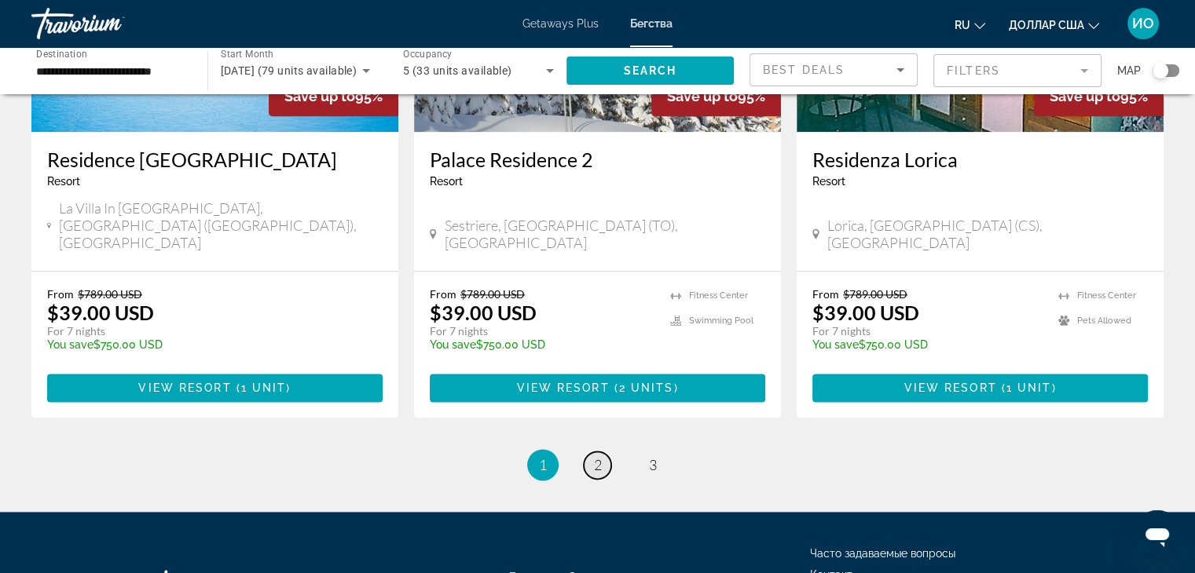
click at [595, 456] on span "2" at bounding box center [598, 464] width 8 height 17
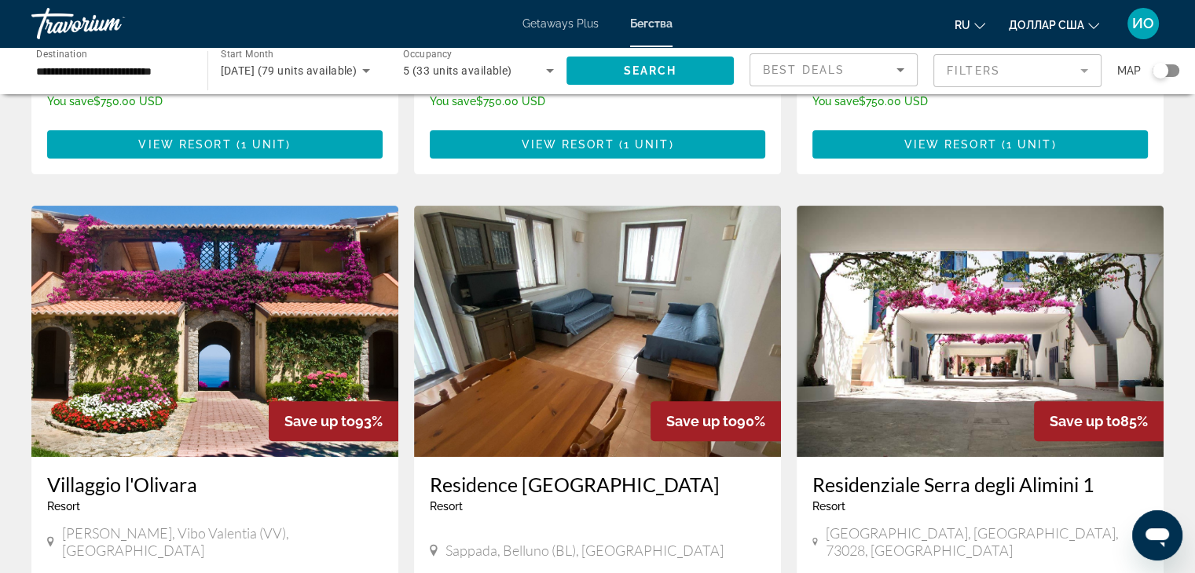
scroll to position [550, 0]
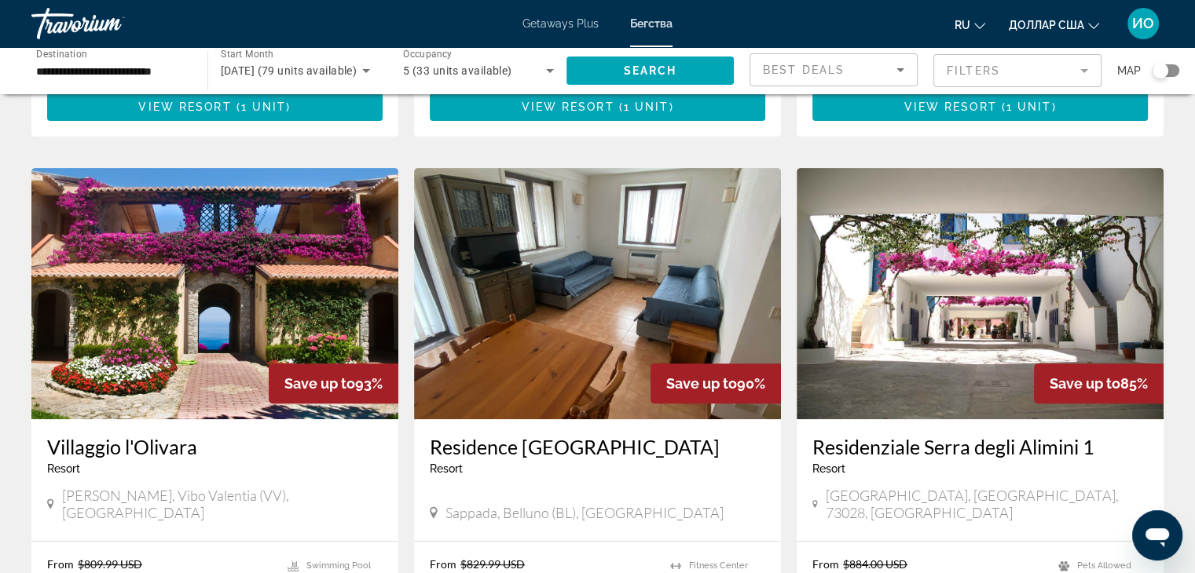
click at [167, 258] on img "Основное содержание" at bounding box center [214, 293] width 367 height 251
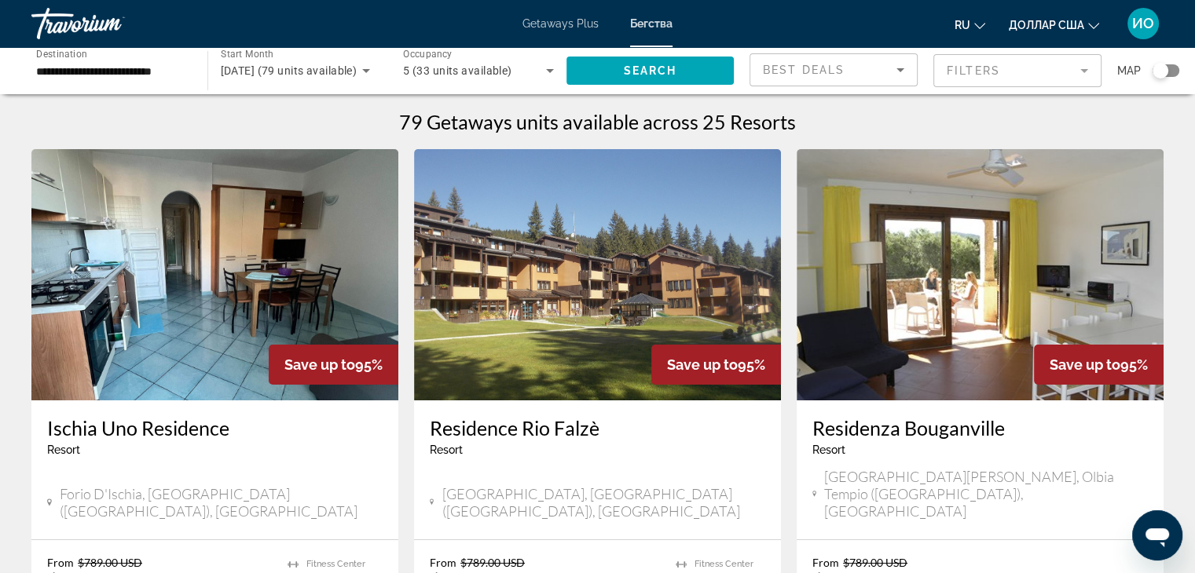
click at [648, 284] on img "Основное содержание" at bounding box center [597, 274] width 367 height 251
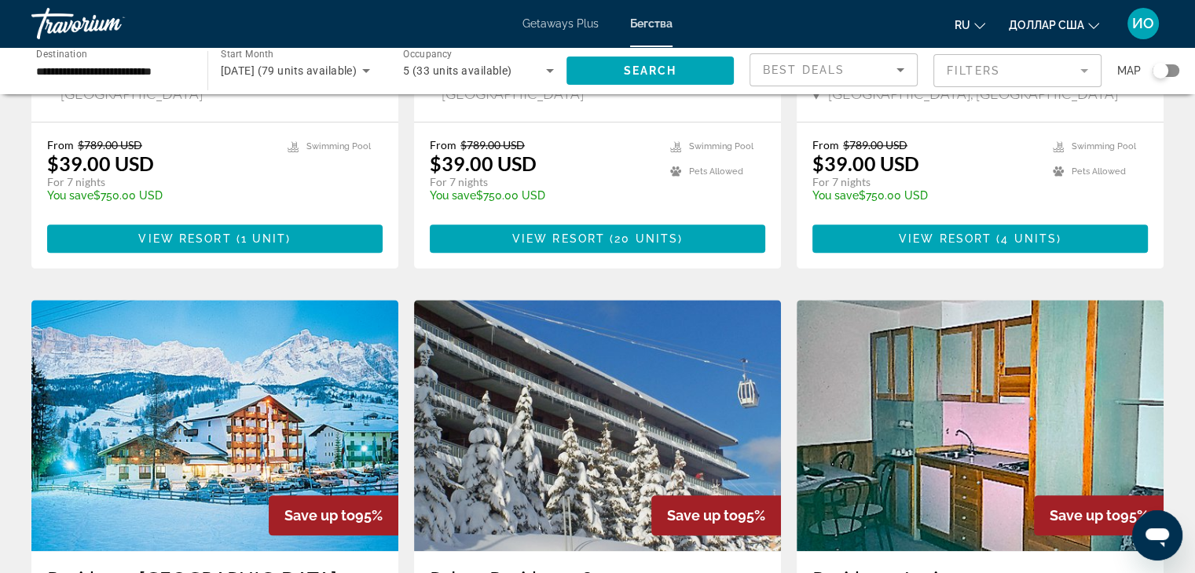
scroll to position [1571, 0]
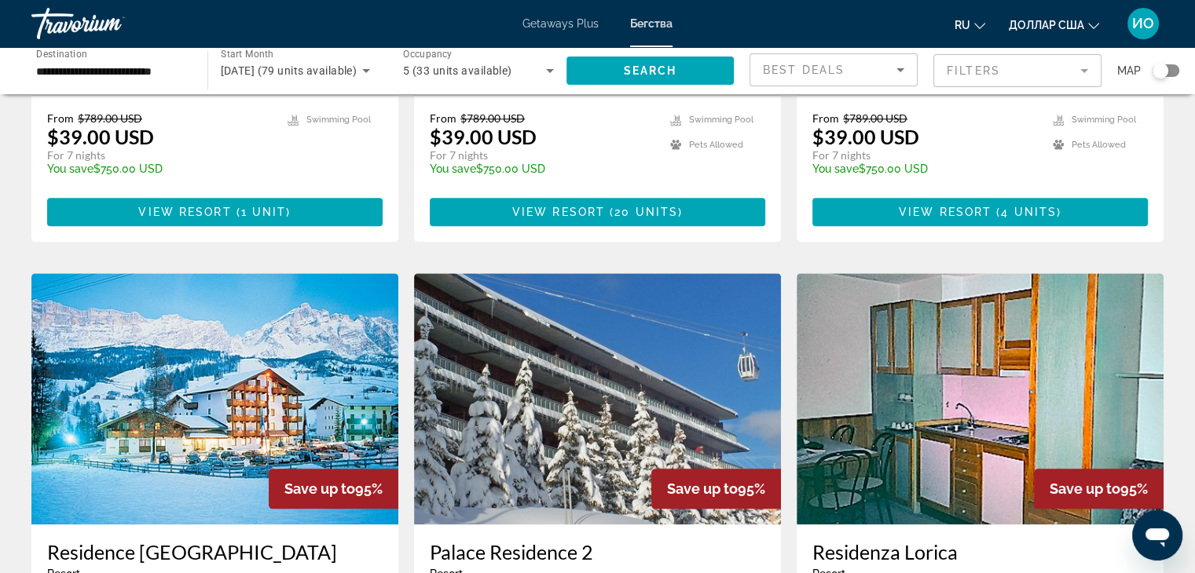
click at [53, 273] on img "Основное содержание" at bounding box center [214, 398] width 367 height 251
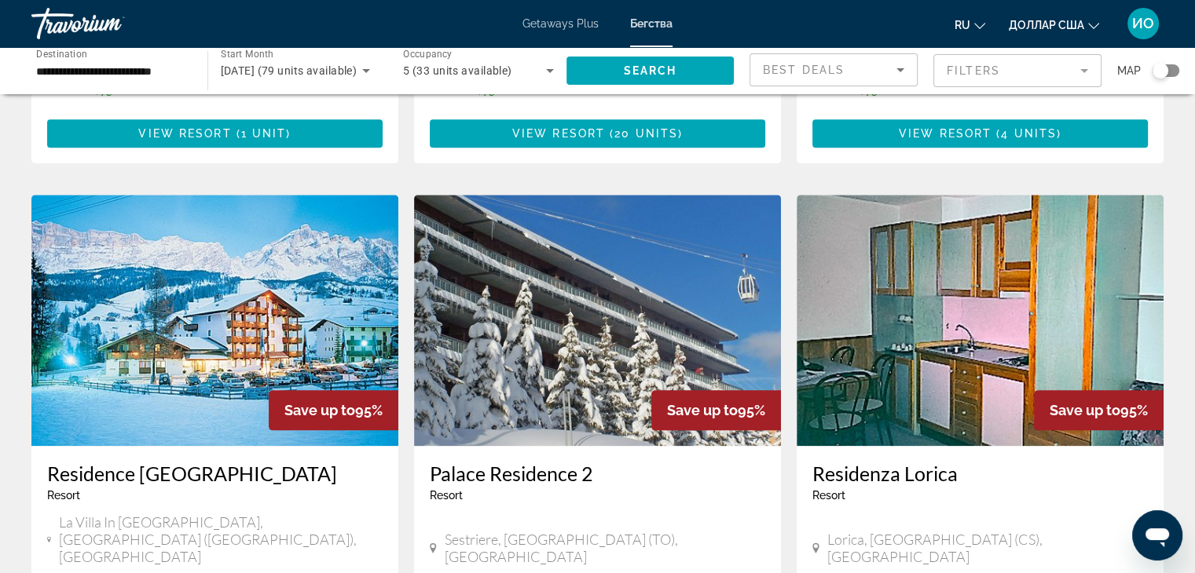
scroll to position [1967, 0]
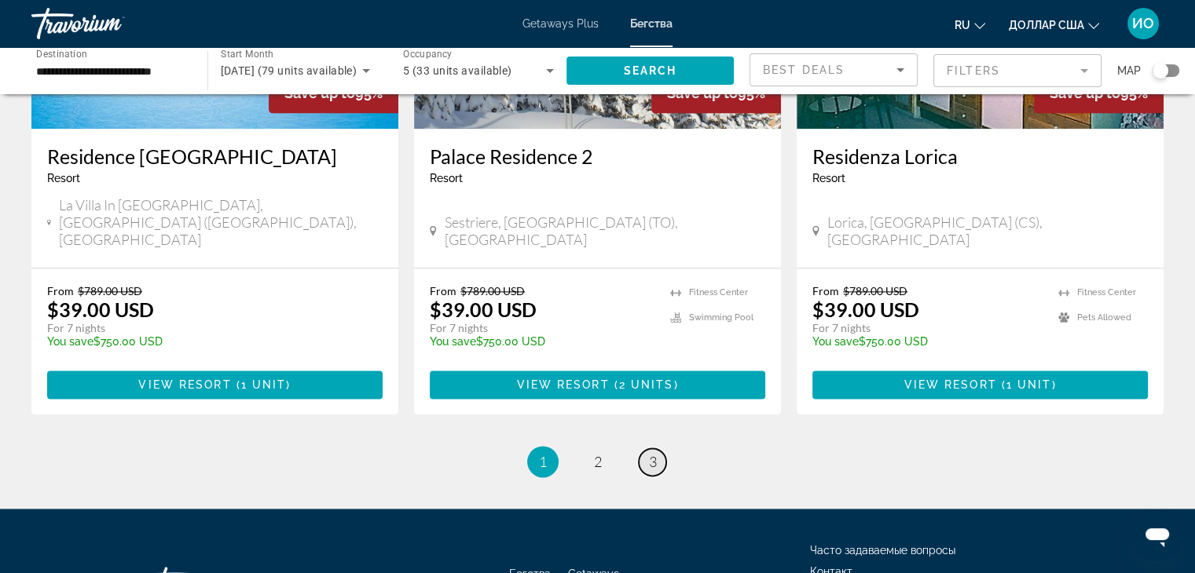
click at [646, 449] on link "page 3" at bounding box center [652, 462] width 27 height 27
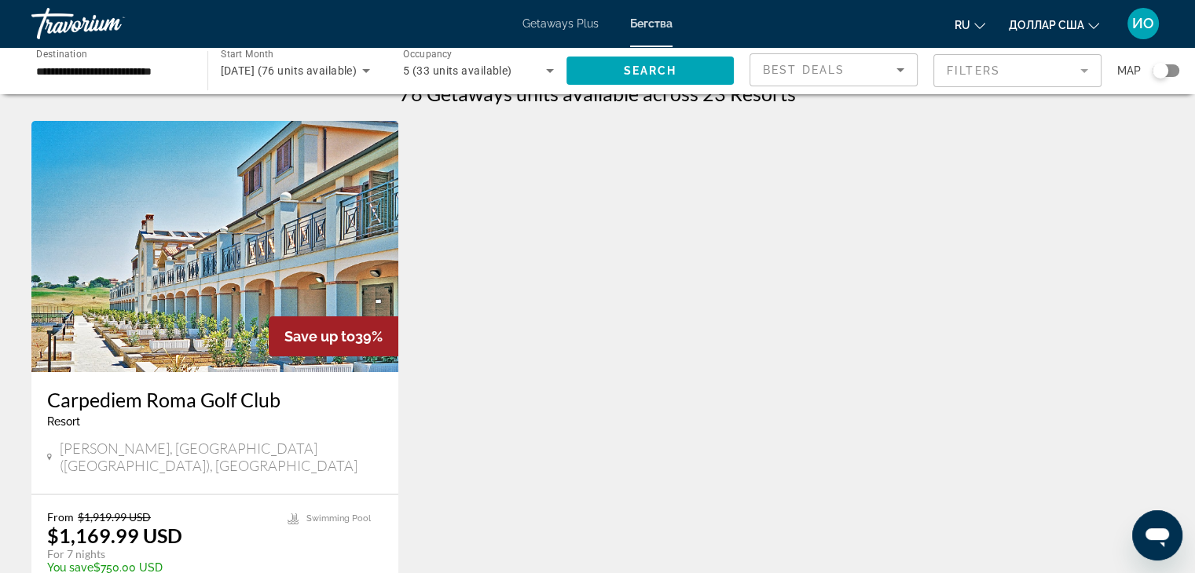
scroll to position [79, 0]
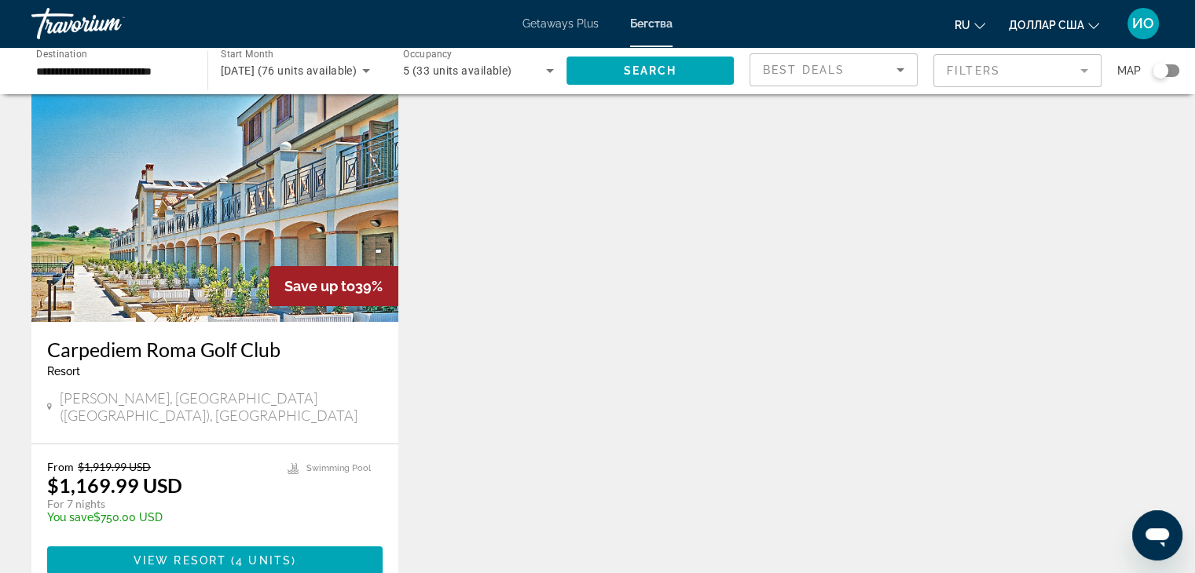
click at [167, 282] on img "Основное содержание" at bounding box center [214, 196] width 367 height 251
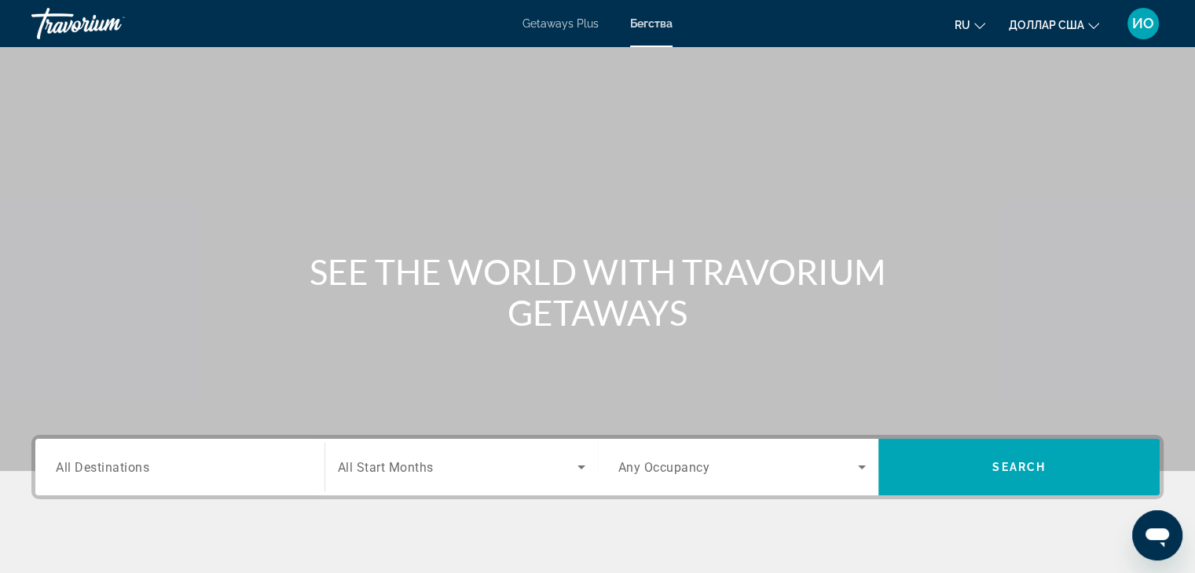
click at [101, 31] on div "Травориум" at bounding box center [109, 23] width 157 height 41
click at [533, 18] on font "Getaways Plus" at bounding box center [560, 23] width 76 height 13
click at [1136, 27] on font "ИО" at bounding box center [1143, 23] width 22 height 16
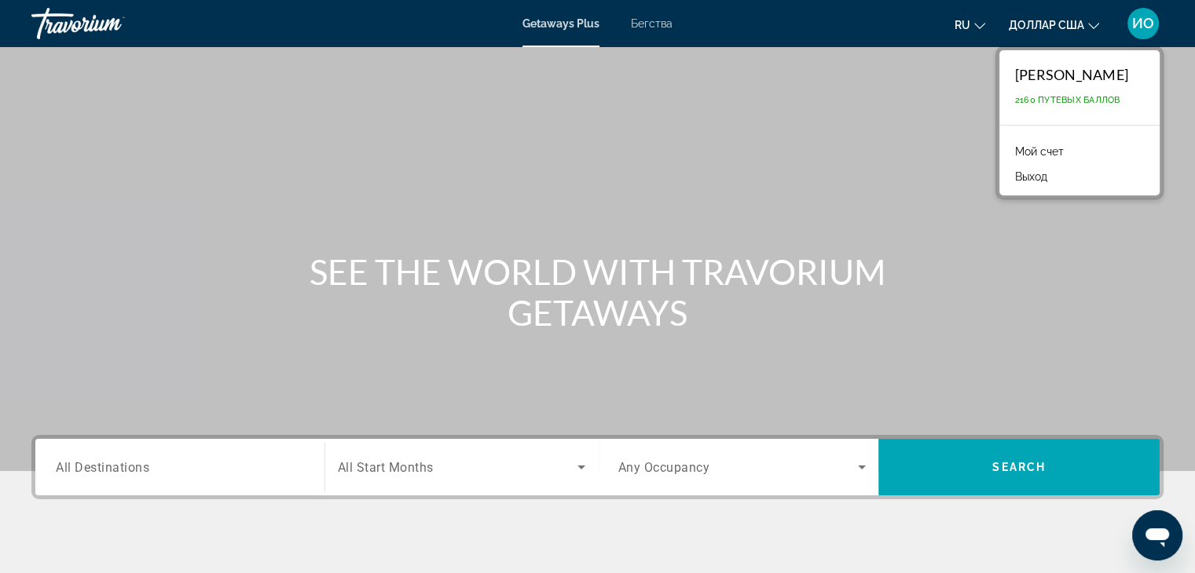
click at [1136, 27] on font "ИО" at bounding box center [1143, 23] width 22 height 16
